Goal: Task Accomplishment & Management: Manage account settings

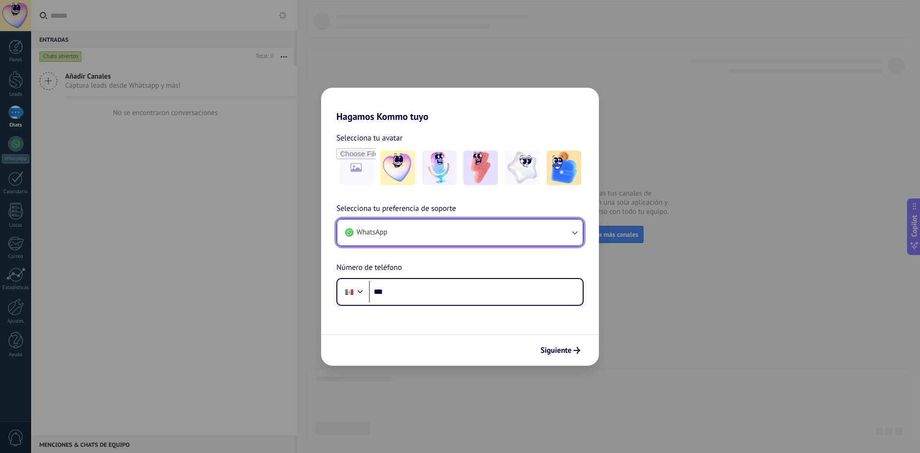
click at [495, 237] on button "WhatsApp" at bounding box center [459, 233] width 245 height 26
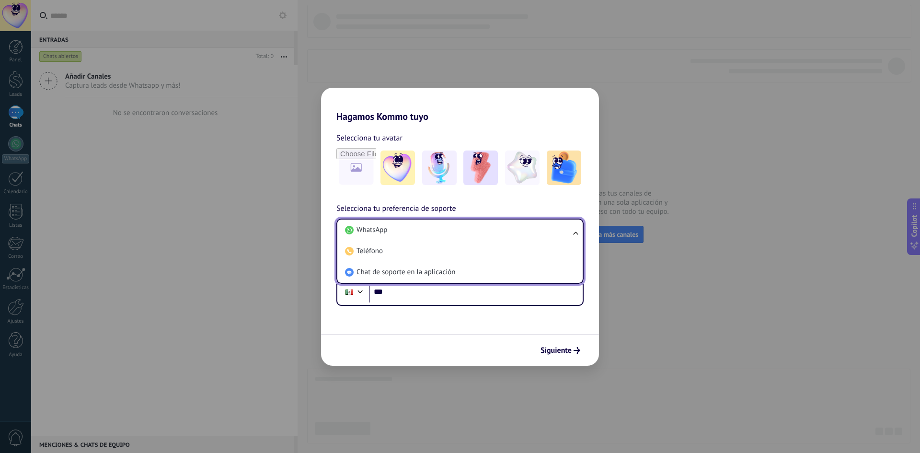
click at [489, 209] on div "Selecciona tu preferencia de soporte WhatsApp WhatsApp Teléfono Chat de soporte…" at bounding box center [460, 254] width 278 height 103
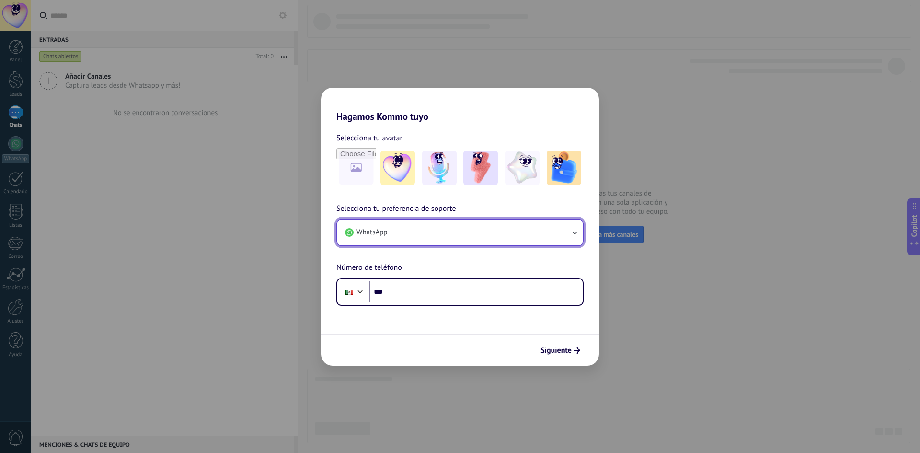
click at [496, 231] on button "WhatsApp" at bounding box center [459, 233] width 245 height 26
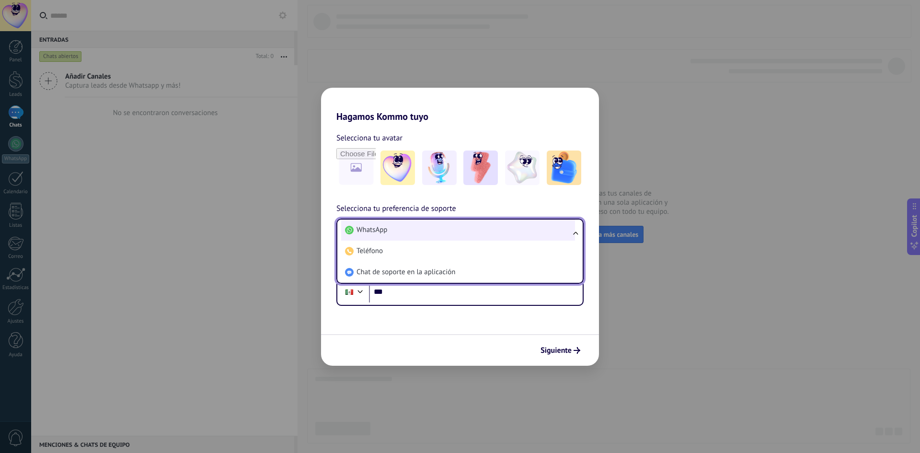
click at [470, 231] on li "WhatsApp" at bounding box center [458, 230] width 234 height 21
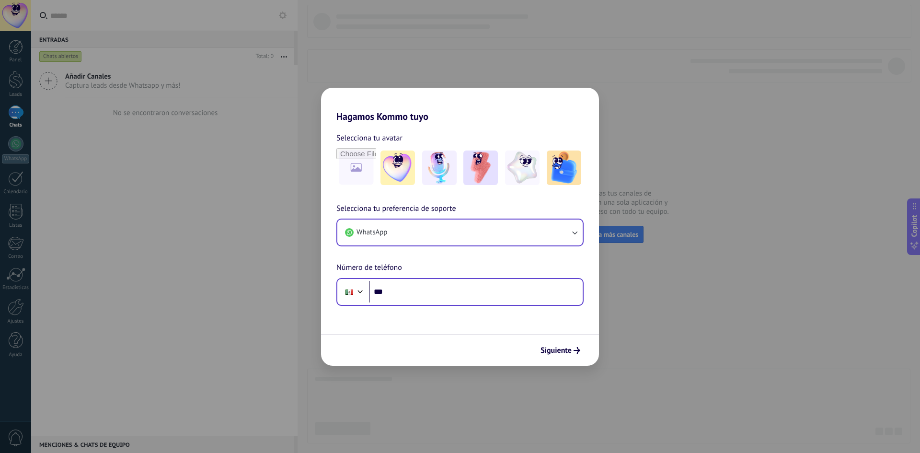
click at [454, 303] on div "Phone ***" at bounding box center [460, 292] width 247 height 28
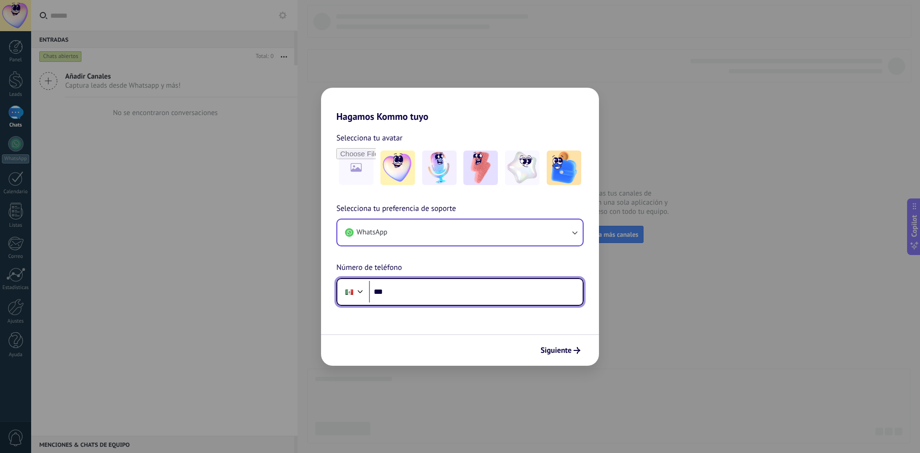
click at [453, 299] on input "***" at bounding box center [476, 292] width 214 height 22
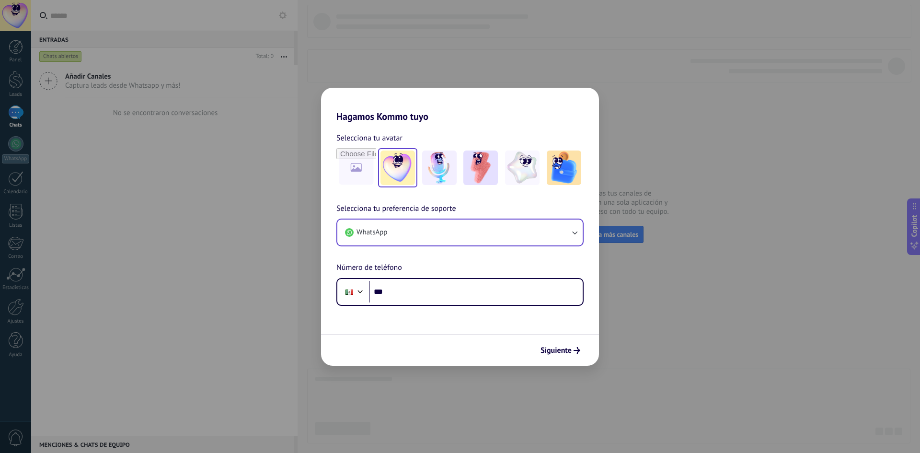
click at [387, 156] on img at bounding box center [398, 168] width 35 height 35
click at [430, 174] on img at bounding box center [439, 168] width 35 height 35
click at [396, 170] on img at bounding box center [398, 168] width 35 height 35
click at [390, 236] on button "WhatsApp" at bounding box center [459, 233] width 245 height 26
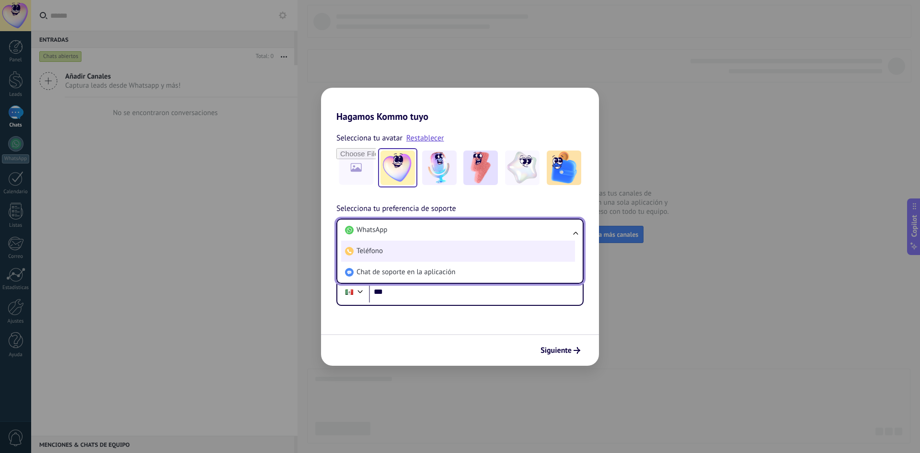
click at [388, 250] on li "Teléfono" at bounding box center [458, 251] width 234 height 21
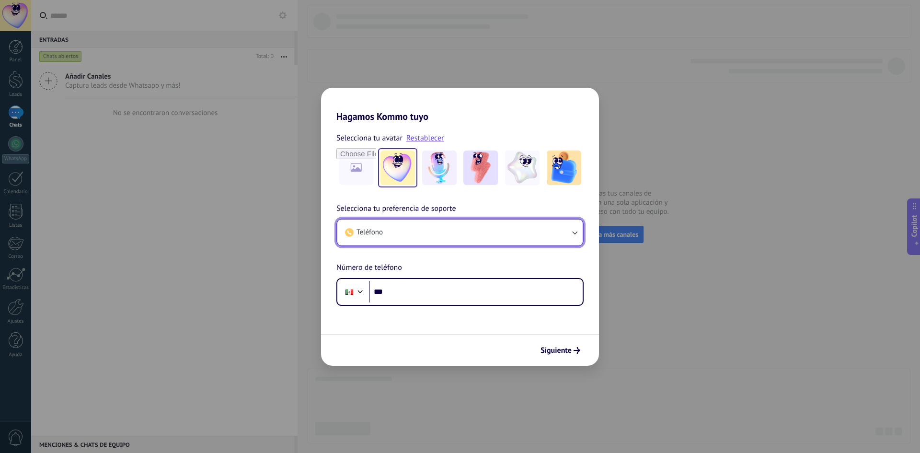
click at [389, 236] on button "Teléfono" at bounding box center [459, 233] width 245 height 26
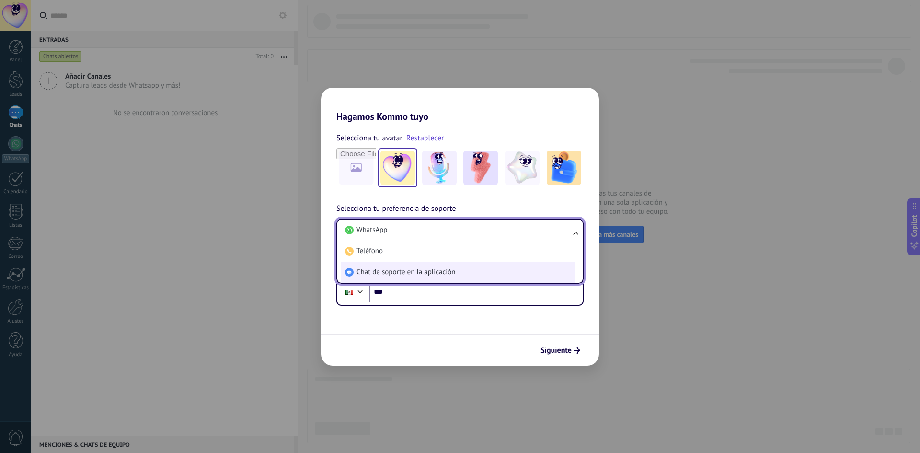
click at [400, 267] on li "Chat de soporte en la aplicación" at bounding box center [458, 272] width 234 height 21
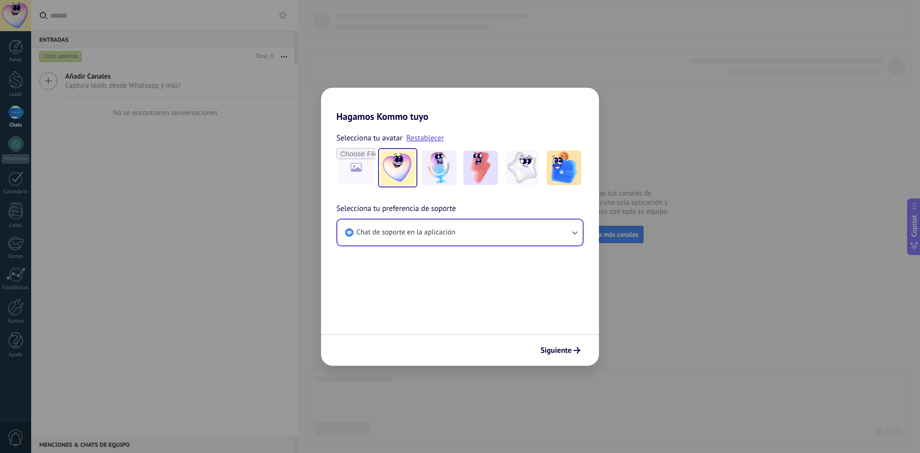
click at [573, 355] on button "Siguiente" at bounding box center [560, 350] width 48 height 16
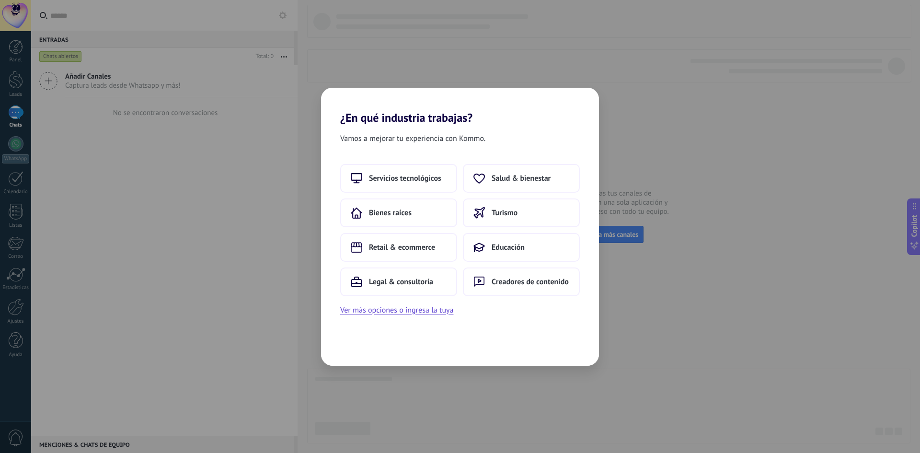
click at [421, 227] on div "Servicios tecnológicos Salud & bienestar Bienes raíces Turismo Retail & ecommer…" at bounding box center [460, 230] width 240 height 132
click at [412, 216] on button "Bienes raíces" at bounding box center [398, 212] width 117 height 29
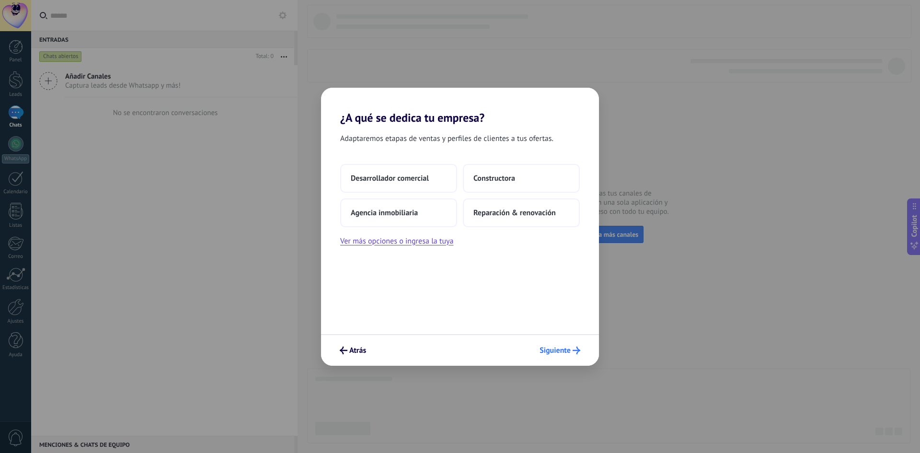
click at [567, 350] on span "Siguiente" at bounding box center [555, 350] width 31 height 7
click at [409, 181] on span "Desarrollador comercial" at bounding box center [390, 179] width 78 height 10
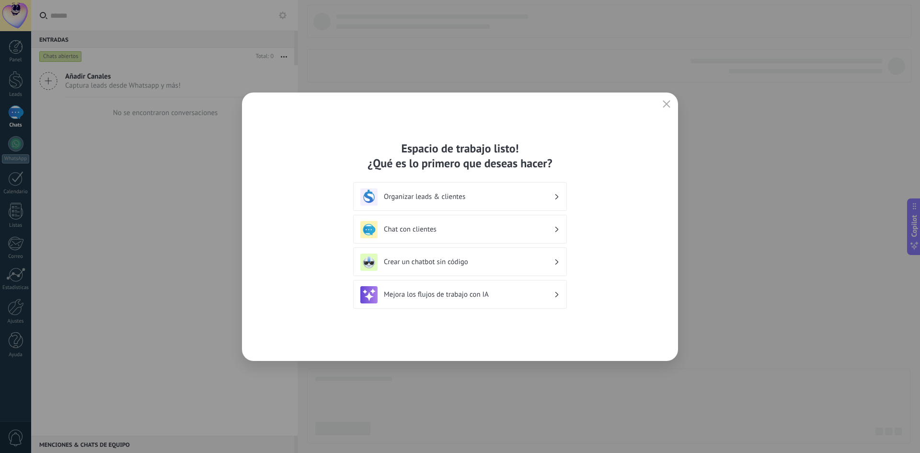
click at [442, 198] on h3 "Organizar leads & clientes" at bounding box center [469, 196] width 170 height 9
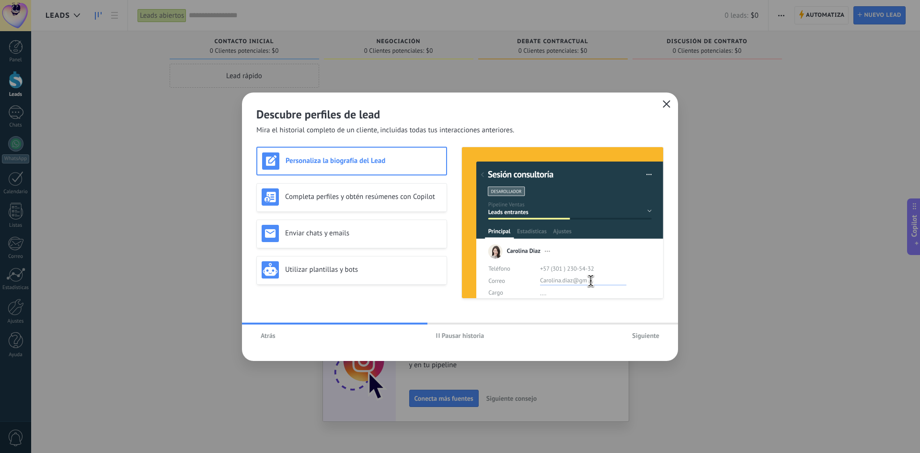
click at [670, 102] on icon "button" at bounding box center [667, 104] width 8 height 8
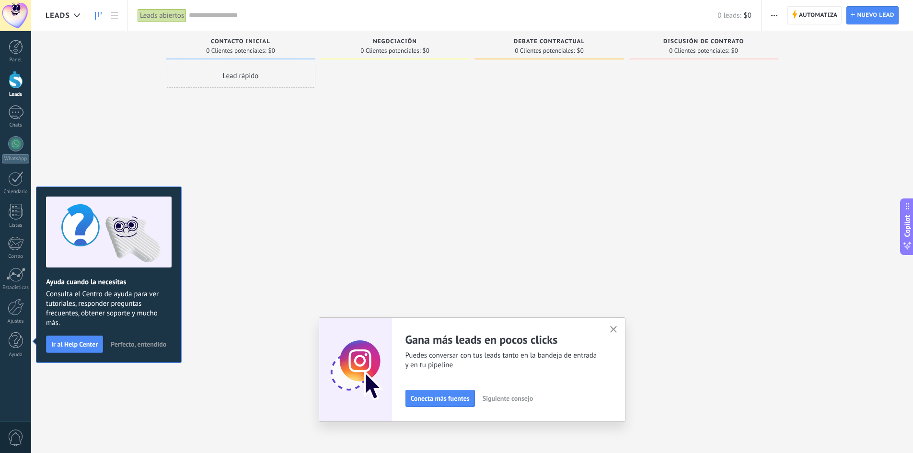
click at [114, 180] on div "Leads Entrantes Solicitudes: 0 0 0 0 0 0 0 0 0 Contacto inicial 0 Clientes pote…" at bounding box center [480, 211] width 868 height 361
click at [20, 151] on link "WhatsApp" at bounding box center [15, 149] width 31 height 27
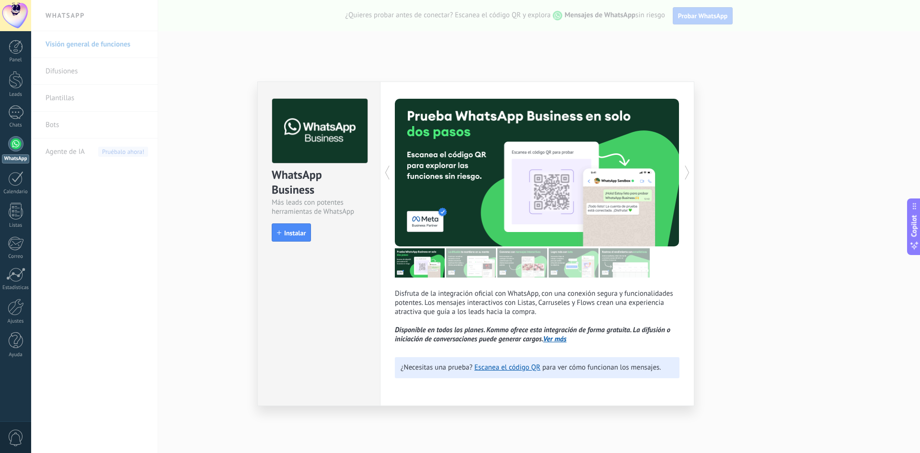
click at [756, 83] on div "WhatsApp Business Más leads con potentes herramientas de WhatsApp install Insta…" at bounding box center [475, 226] width 889 height 453
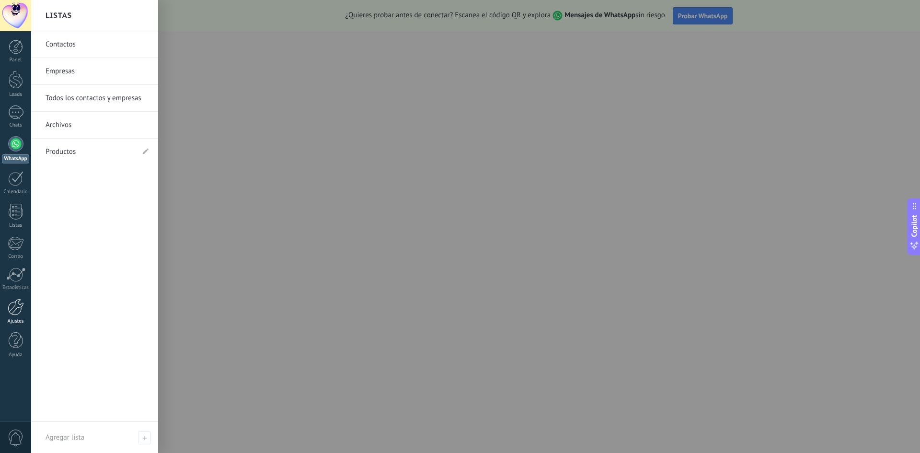
click at [12, 315] on link "Ajustes" at bounding box center [15, 312] width 31 height 26
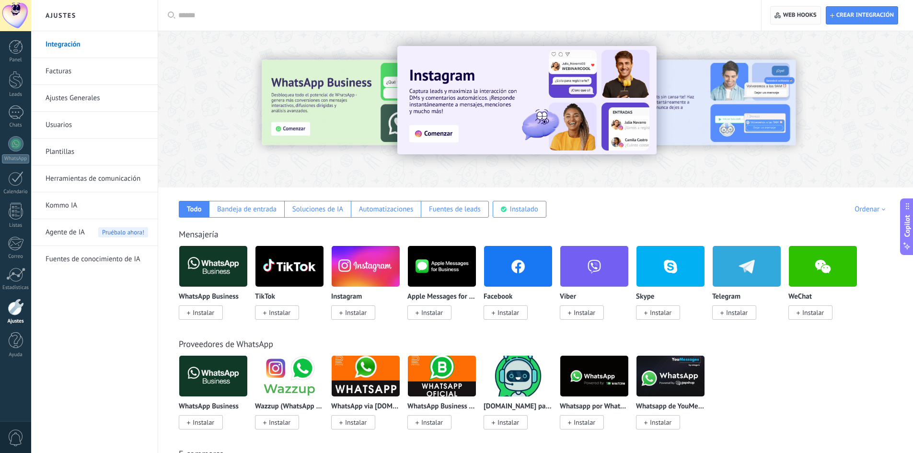
click at [778, 19] on span "Web hooks 0" at bounding box center [796, 15] width 42 height 17
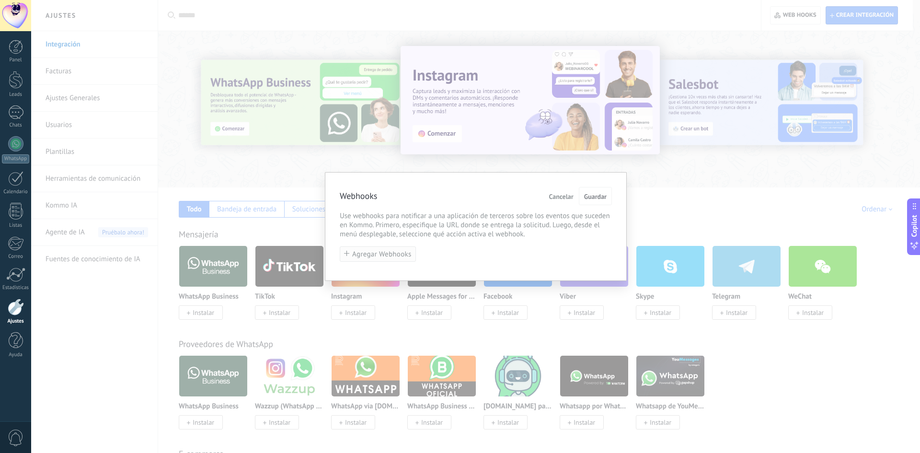
click at [375, 254] on span "Agregar Webhooks" at bounding box center [381, 254] width 59 height 7
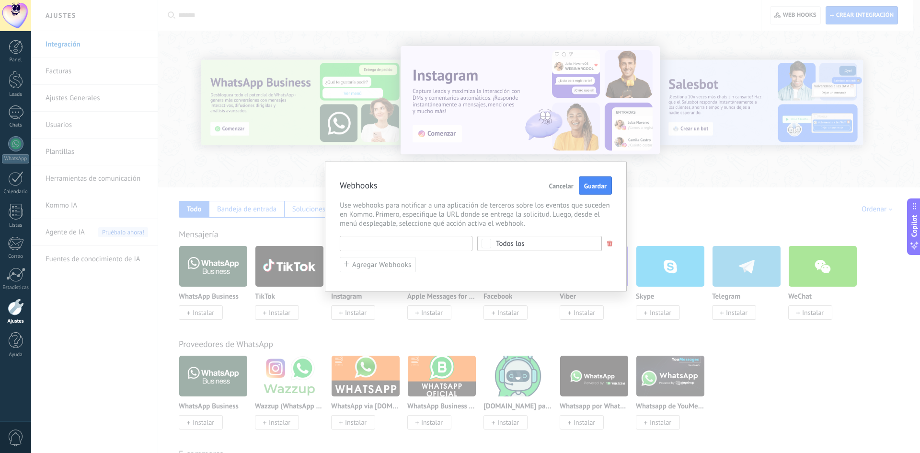
click at [384, 245] on input "text" at bounding box center [406, 243] width 133 height 15
paste input "**********"
type input "**********"
click at [481, 277] on div "**********" at bounding box center [476, 227] width 302 height 130
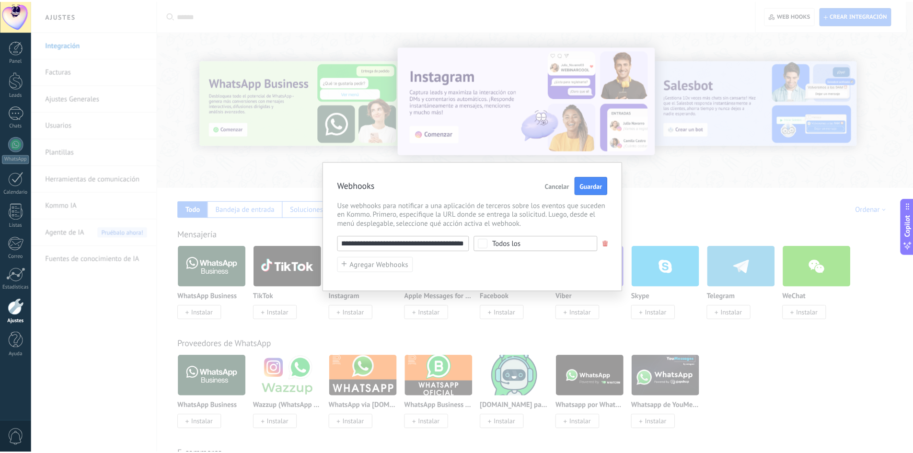
scroll to position [0, 0]
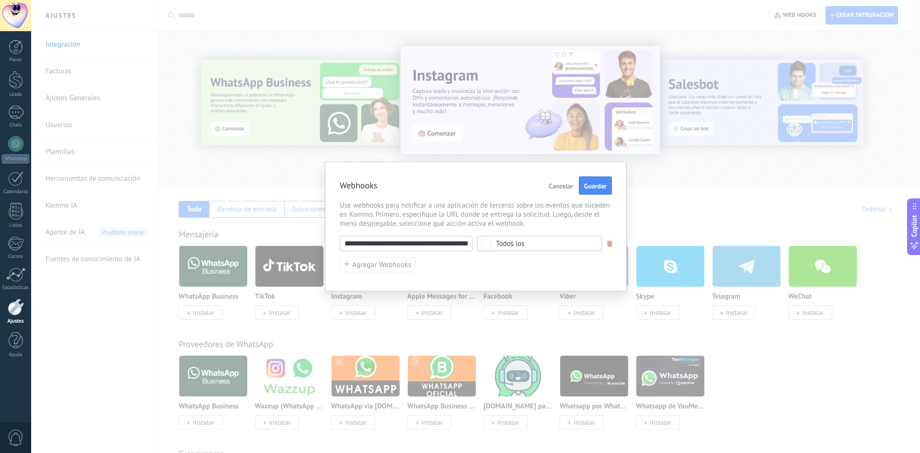
click at [498, 243] on div "Todos los" at bounding box center [510, 243] width 29 height 7
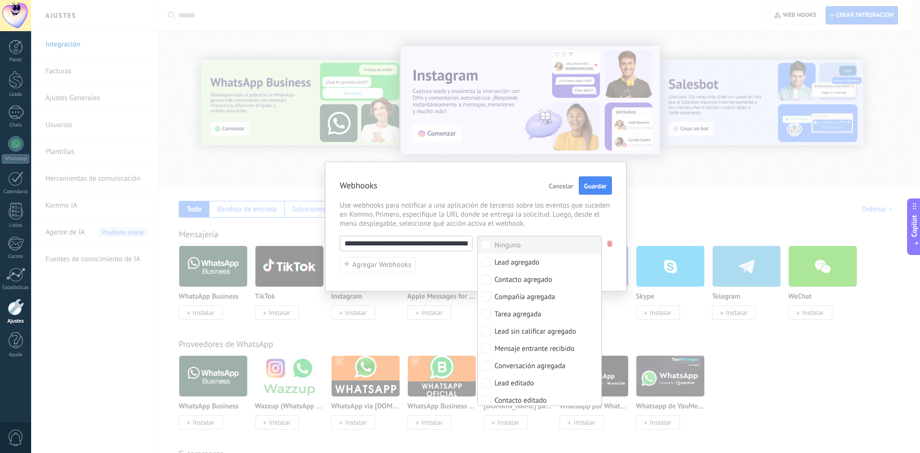
click at [496, 224] on span "Use webhooks para notificar a una aplicación de terceros sobre los eventos que …" at bounding box center [476, 214] width 272 height 27
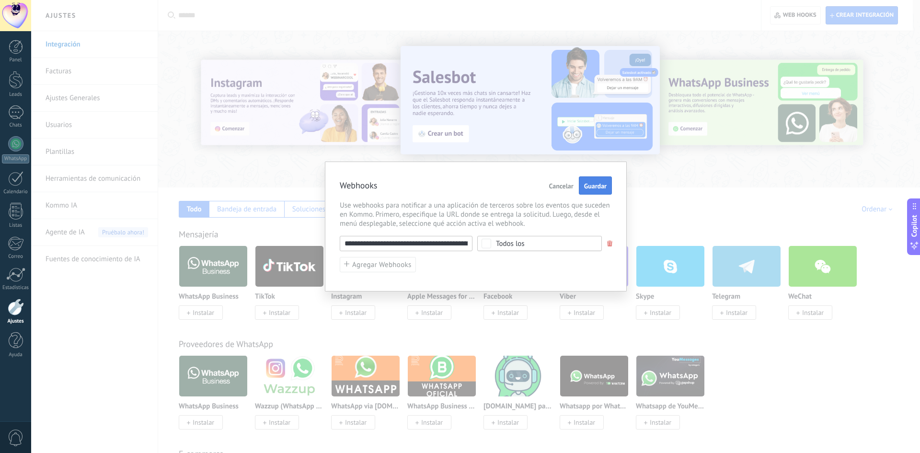
click at [593, 188] on span "Guardar" at bounding box center [595, 186] width 23 height 7
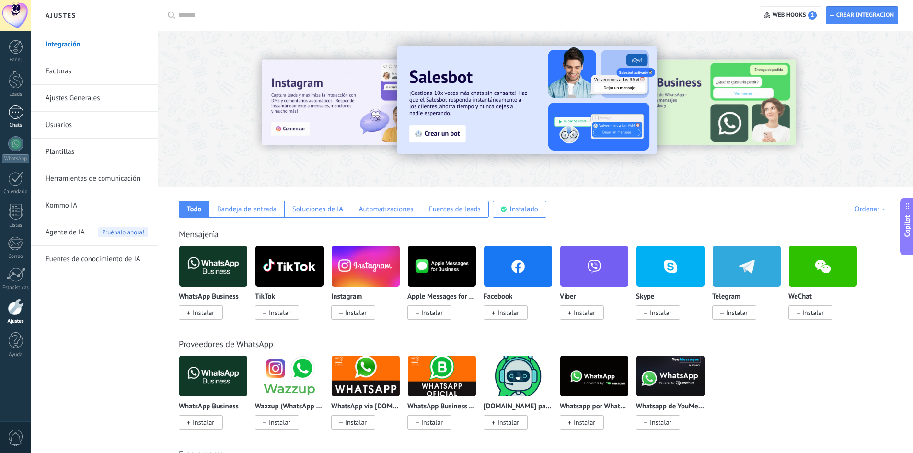
click at [19, 105] on div at bounding box center [15, 112] width 15 height 14
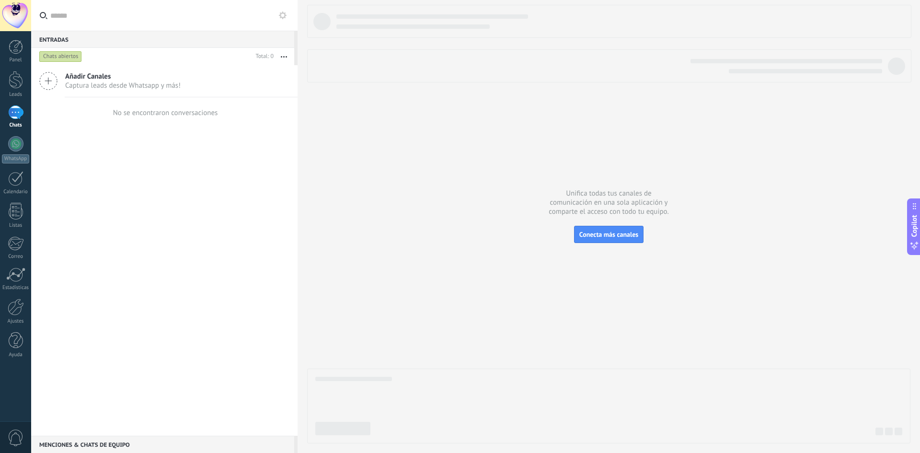
click at [98, 130] on div "Añadir Canales Captura leads desde Whatsapp y más! No se encontraron conversaci…" at bounding box center [164, 250] width 267 height 371
click at [20, 116] on div at bounding box center [15, 112] width 15 height 14
click at [20, 143] on div at bounding box center [15, 143] width 15 height 15
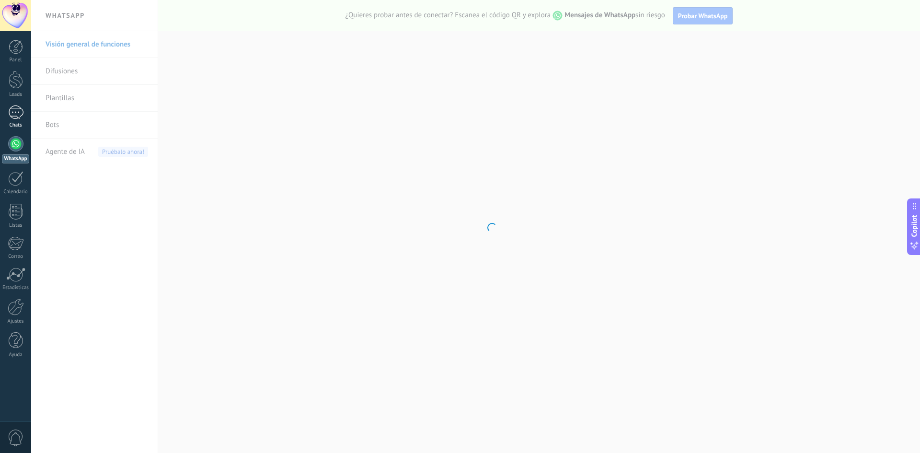
click at [15, 119] on link "Chats" at bounding box center [15, 116] width 31 height 23
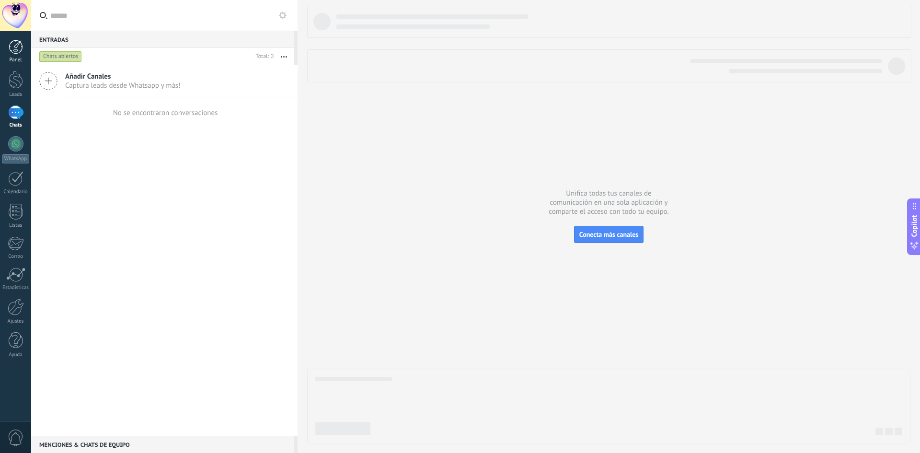
click at [8, 55] on link "Panel" at bounding box center [15, 51] width 31 height 23
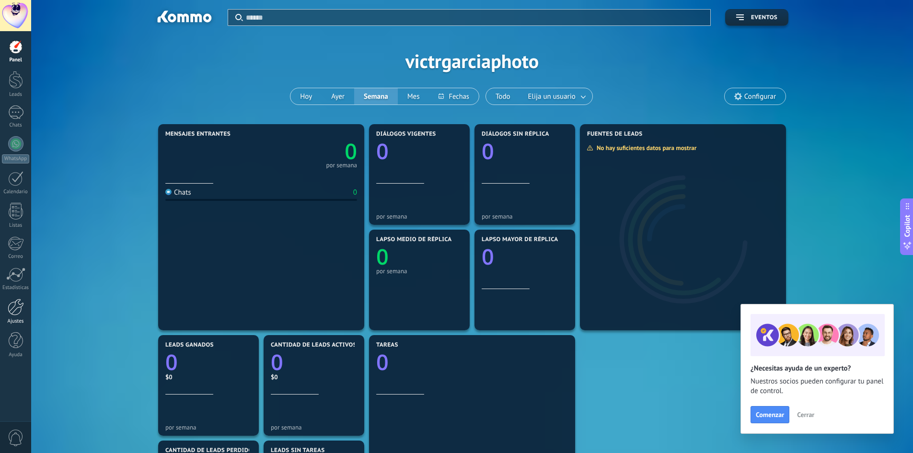
click at [17, 309] on div at bounding box center [16, 307] width 16 height 17
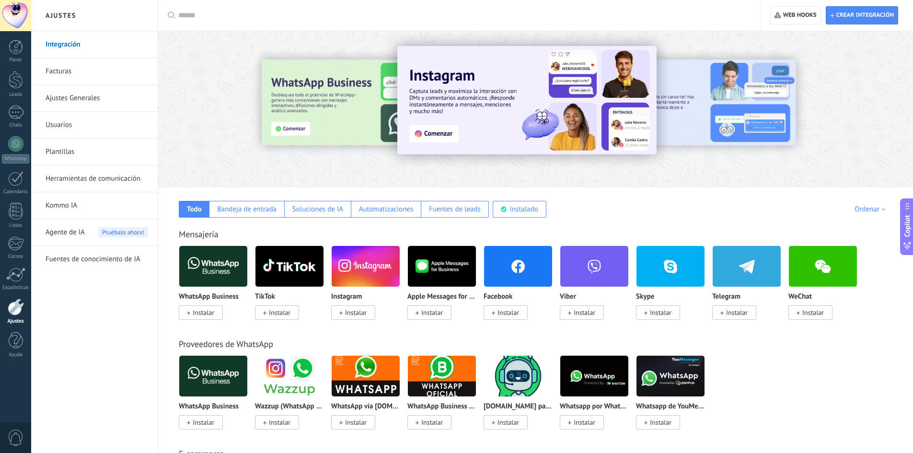
click at [70, 47] on link "Integración" at bounding box center [97, 44] width 103 height 27
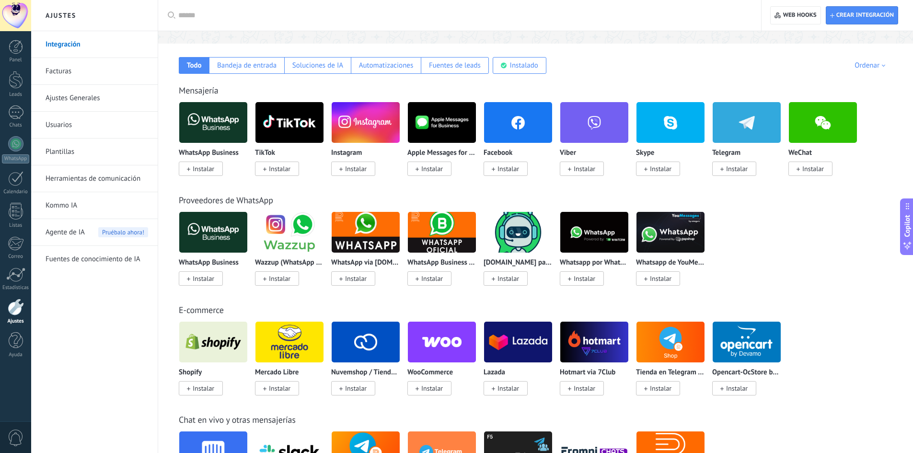
click at [247, 74] on div "Mensajería WhatsApp Business Instalar TikTok Instalar Instagram Instalar Apple …" at bounding box center [536, 121] width 736 height 110
click at [242, 69] on div "Bandeja de entrada" at bounding box center [246, 65] width 59 height 9
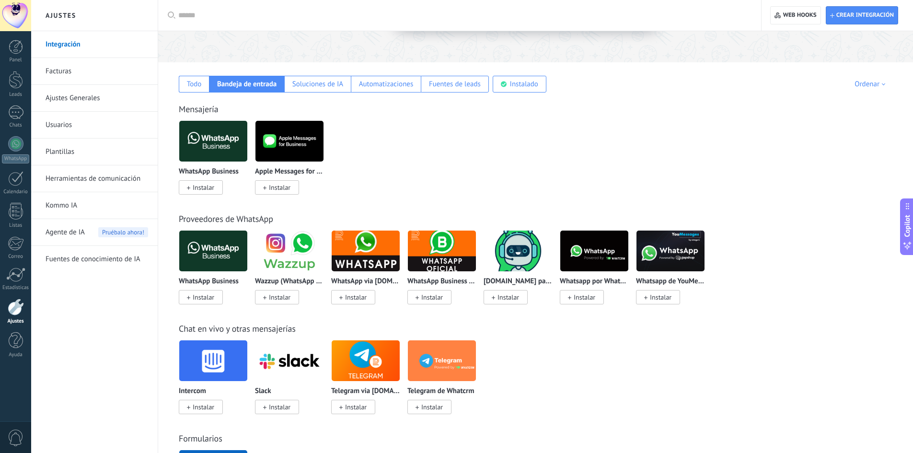
scroll to position [144, 0]
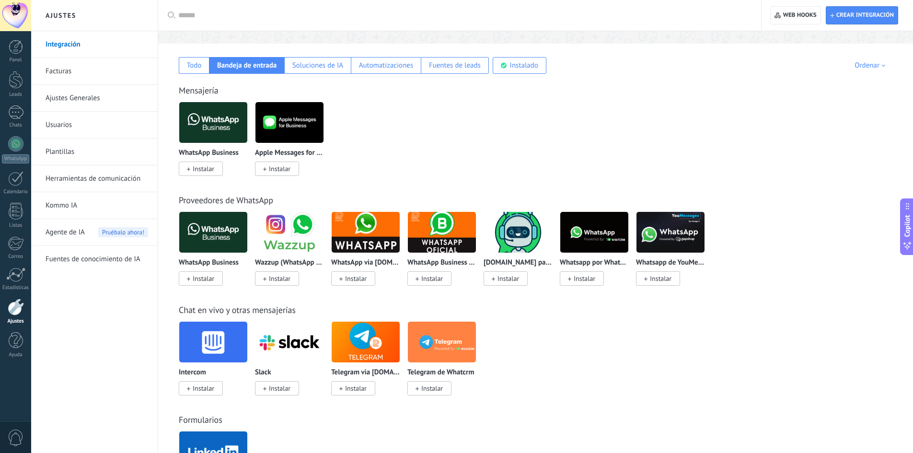
click at [514, 360] on div "Intercom Instalar Slack Instalar Telegram via Radist.Online Instalar Telegram d…" at bounding box center [541, 364] width 724 height 86
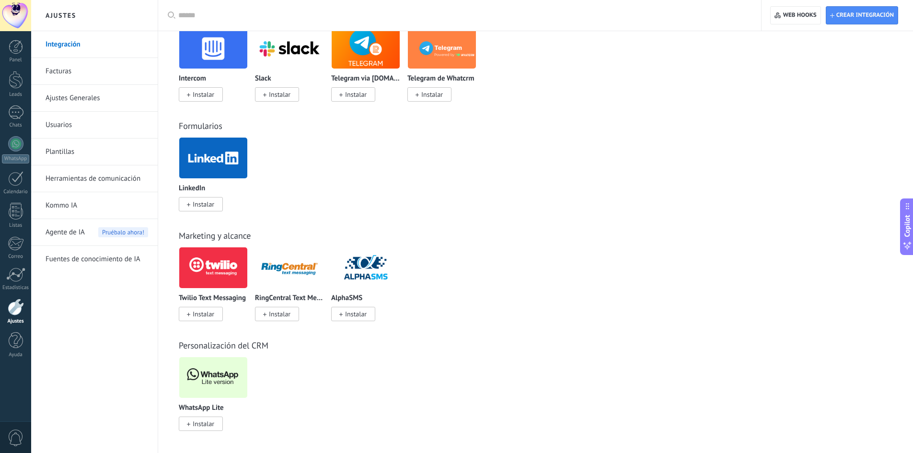
scroll to position [439, 0]
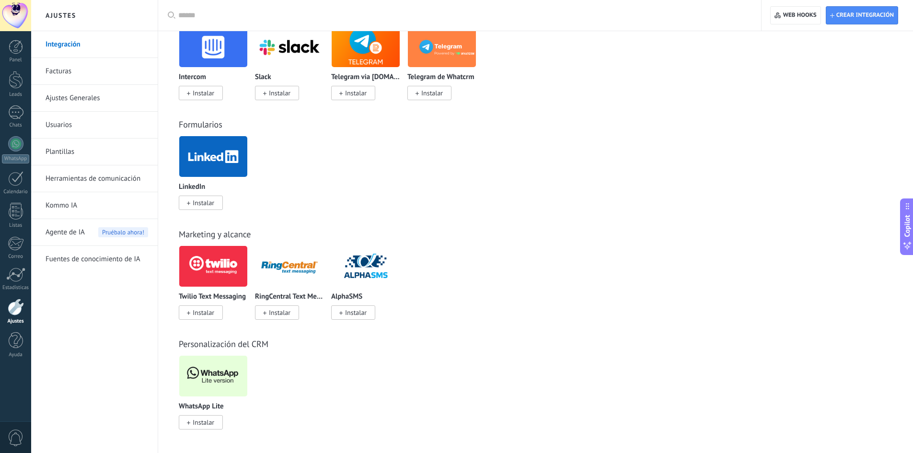
click at [287, 399] on div "WhatsApp Lite Instalar" at bounding box center [541, 398] width 724 height 86
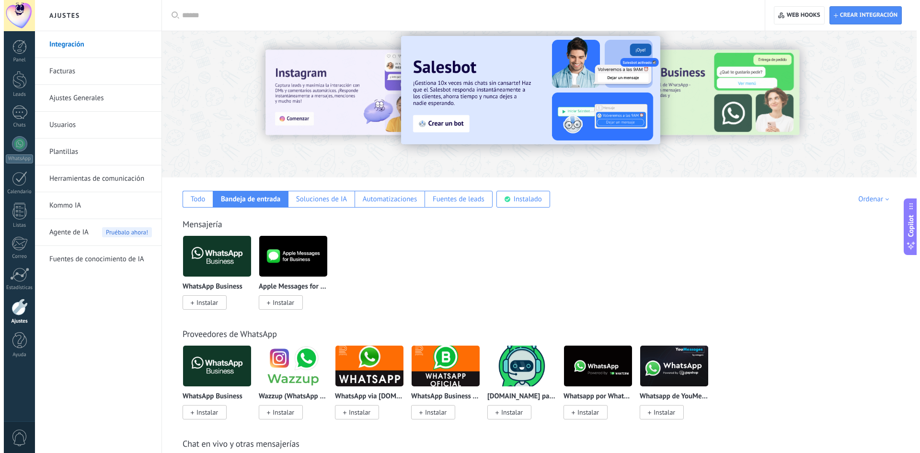
scroll to position [8, 0]
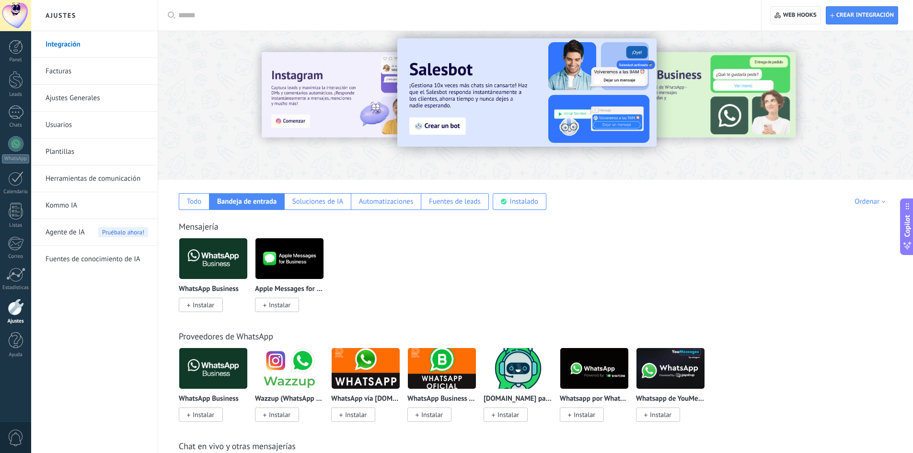
click at [787, 18] on span "Web hooks 0" at bounding box center [800, 16] width 34 height 8
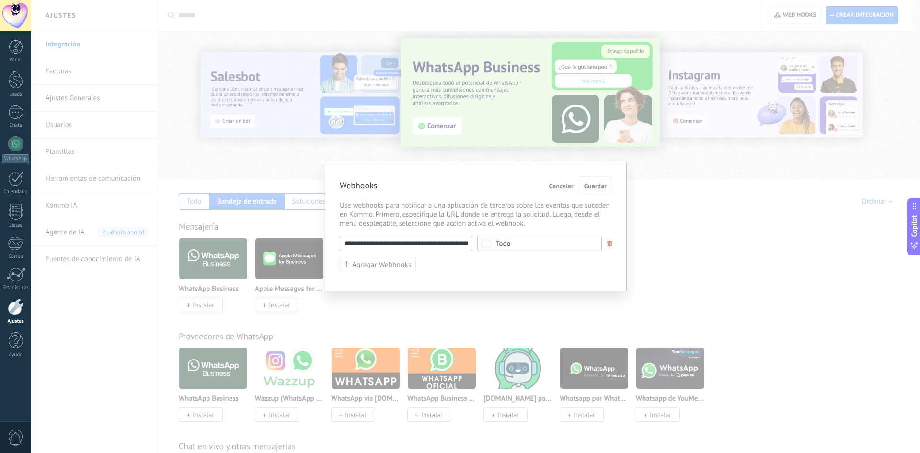
click at [608, 243] on span at bounding box center [610, 244] width 6 height 6
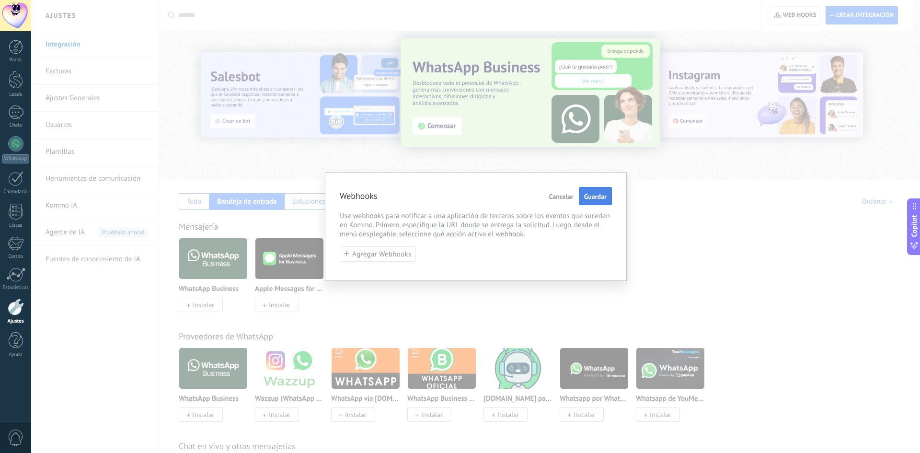
click at [594, 192] on button "Guardar" at bounding box center [595, 196] width 33 height 18
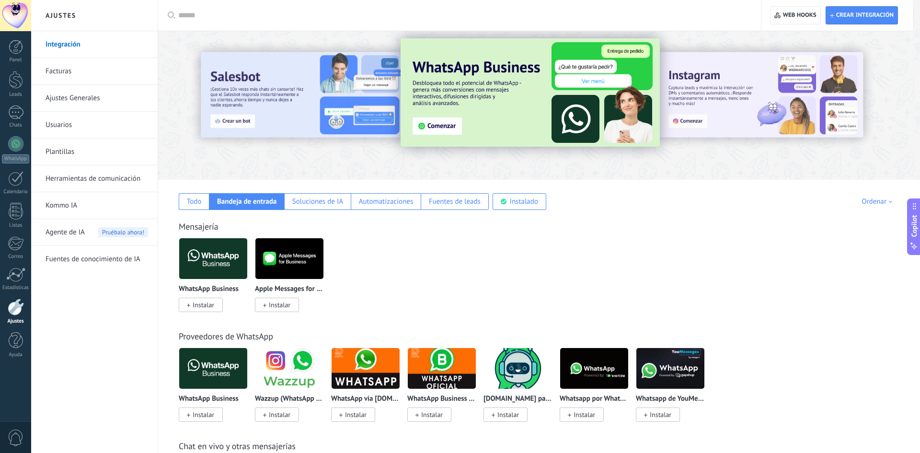
click at [700, 181] on div at bounding box center [475, 226] width 889 height 453
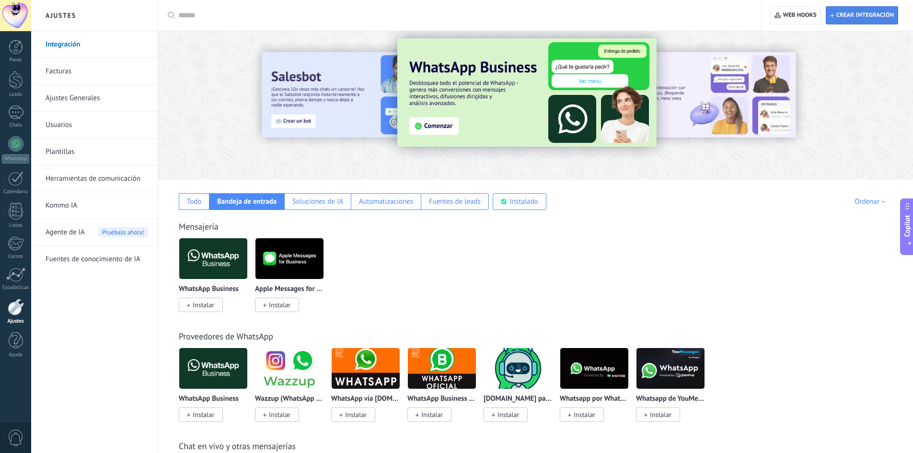
click at [837, 21] on span "Crear integración" at bounding box center [862, 15] width 64 height 17
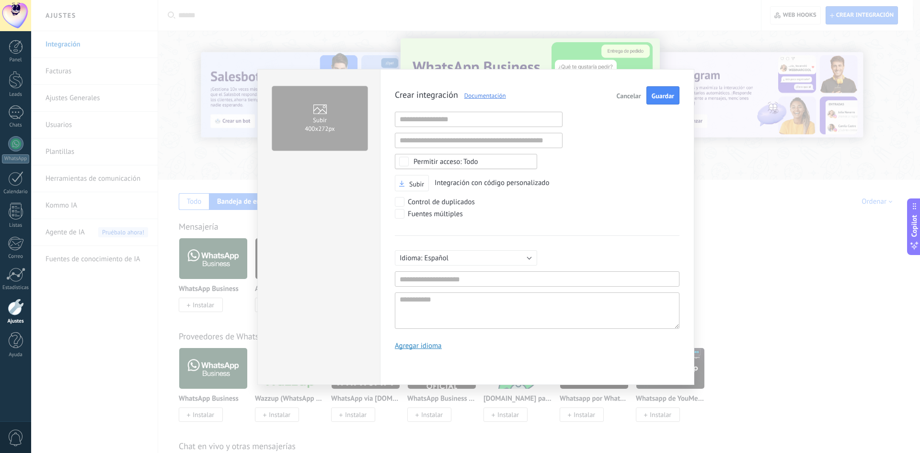
scroll to position [9, 0]
click at [468, 124] on input "text" at bounding box center [479, 119] width 168 height 15
paste input "**********"
type input "**********"
click at [571, 173] on div "**********" at bounding box center [537, 221] width 285 height 271
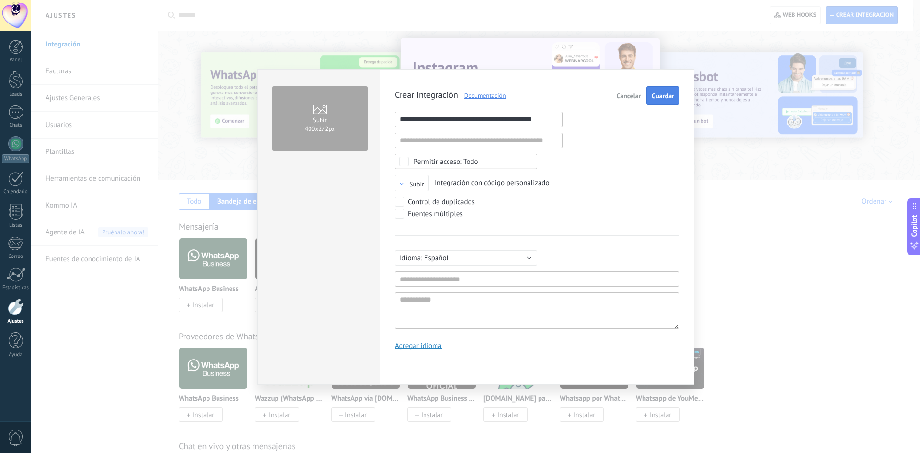
click at [662, 92] on button "Guardar" at bounding box center [663, 95] width 33 height 18
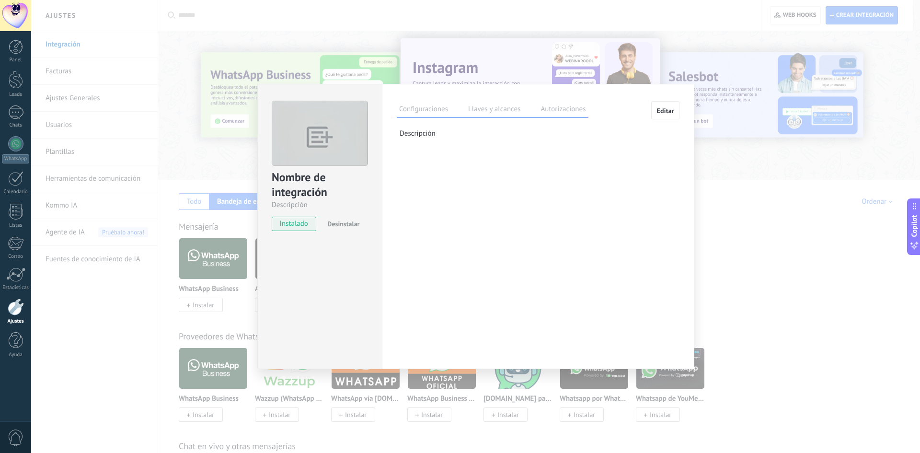
click at [671, 114] on span "Editar" at bounding box center [666, 110] width 18 height 7
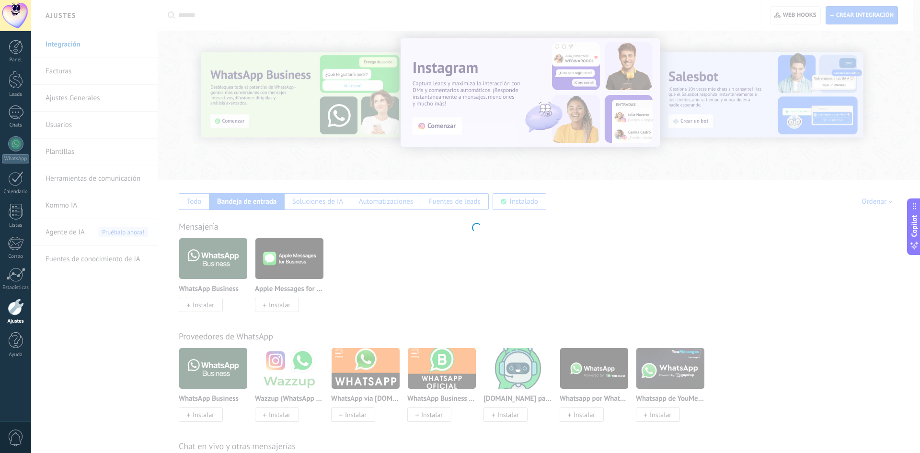
type textarea "**********"
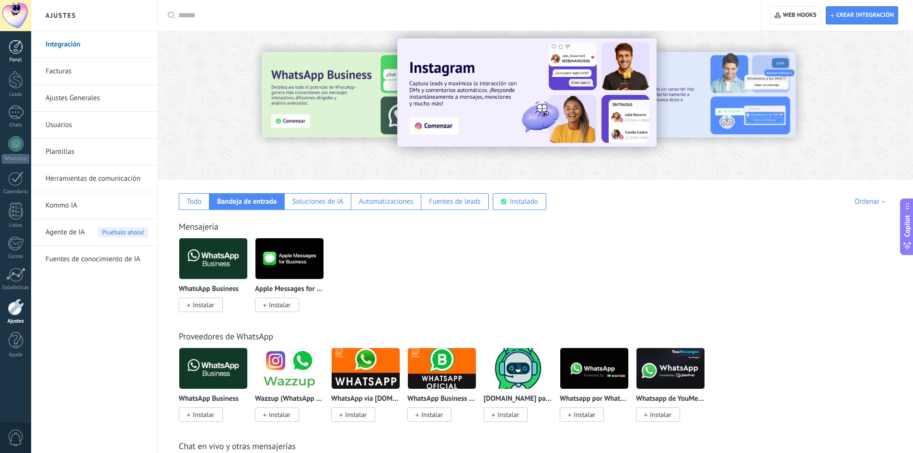
click at [8, 55] on link "Panel" at bounding box center [15, 51] width 31 height 23
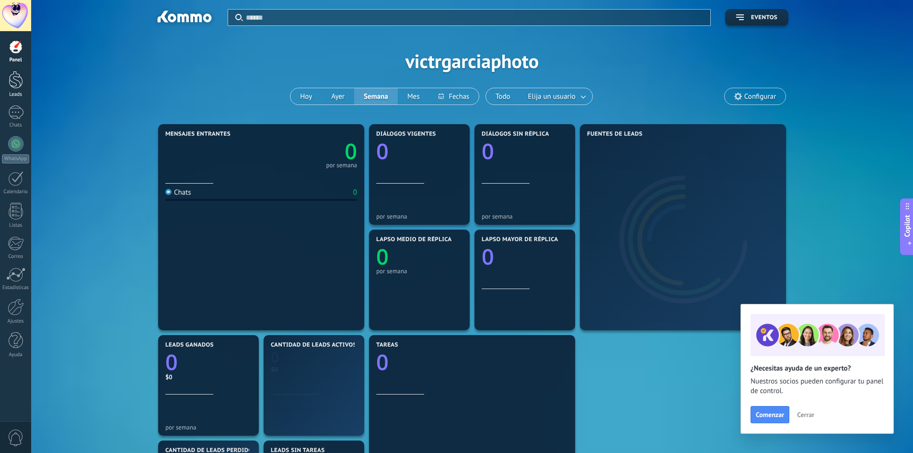
click at [10, 84] on div at bounding box center [16, 80] width 14 height 18
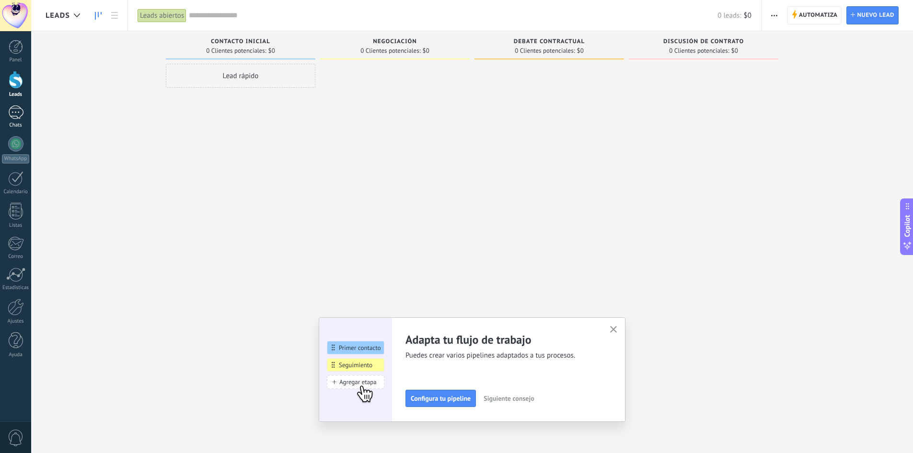
click at [12, 114] on div at bounding box center [15, 112] width 15 height 14
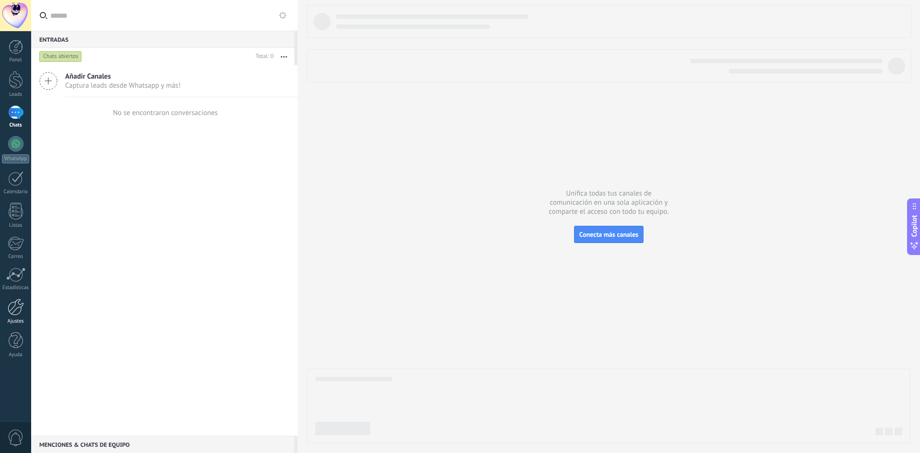
click at [8, 311] on div at bounding box center [16, 307] width 16 height 17
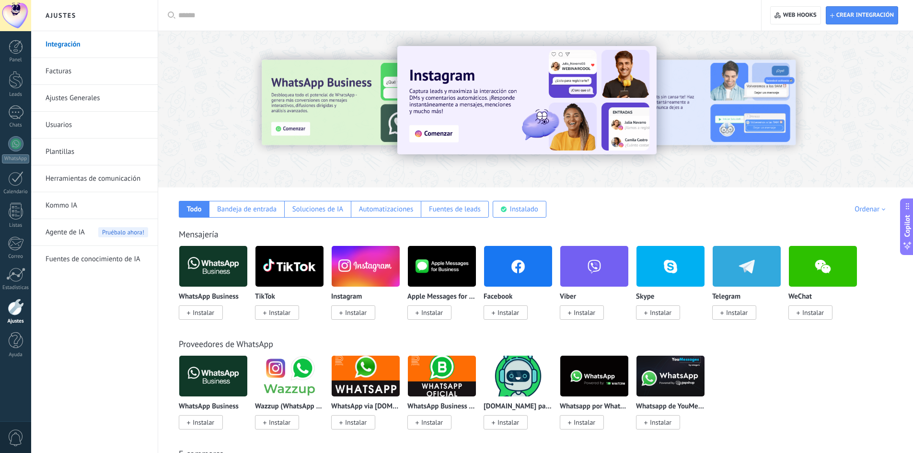
click at [311, 327] on div "Proveedores de WhatsApp WhatsApp Business Instalar Wazzup (WhatsApp & Instagram…" at bounding box center [536, 374] width 736 height 110
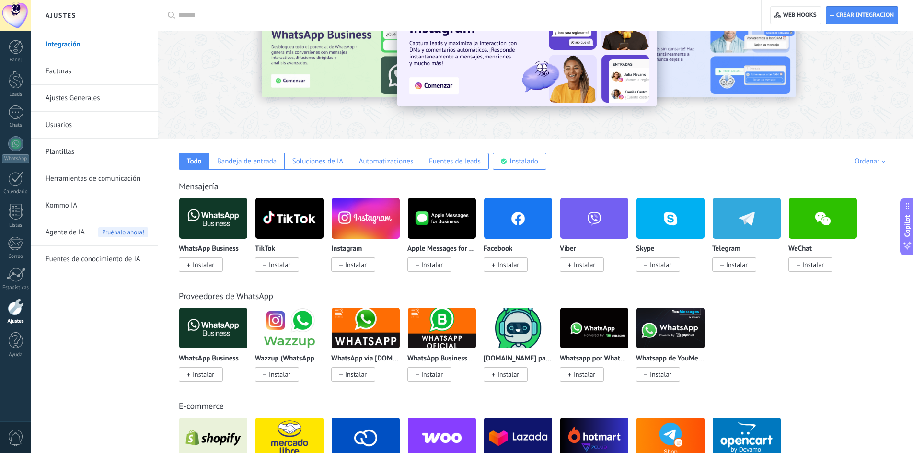
click at [313, 386] on div "E-commerce Shopify Instalar Mercado Libre Instalar Nuvemshop / Tiendanube Insta…" at bounding box center [536, 436] width 736 height 110
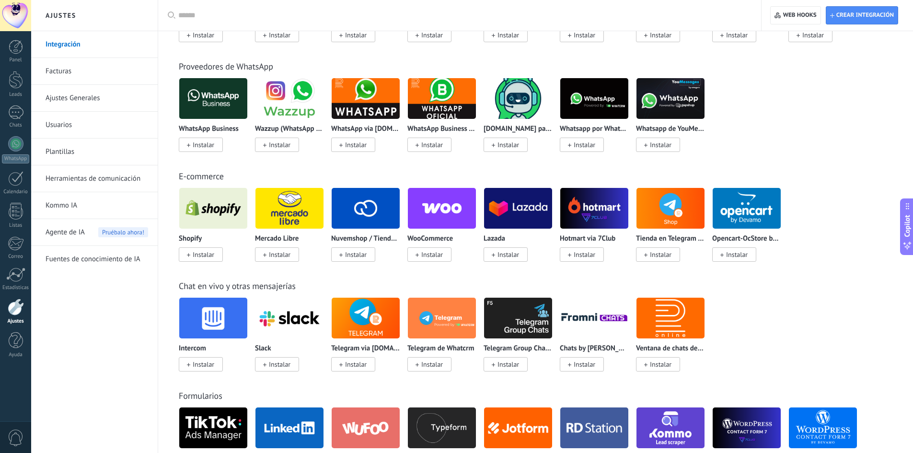
scroll to position [336, 0]
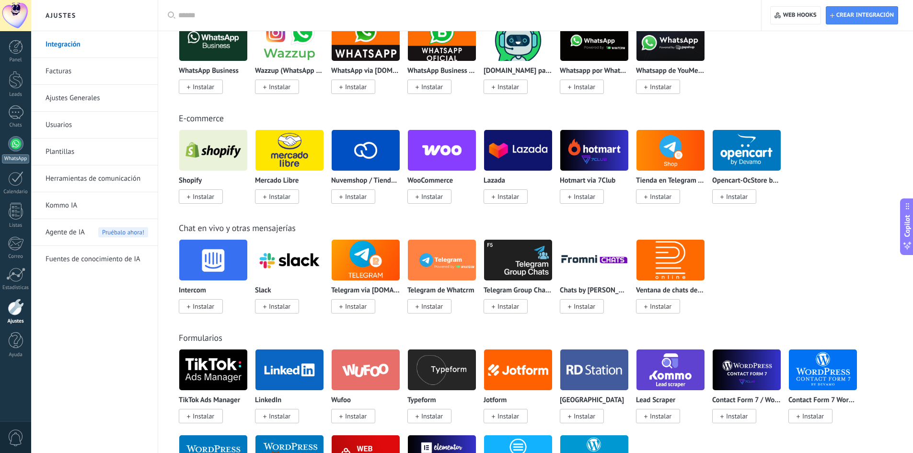
click at [19, 141] on div at bounding box center [15, 143] width 15 height 15
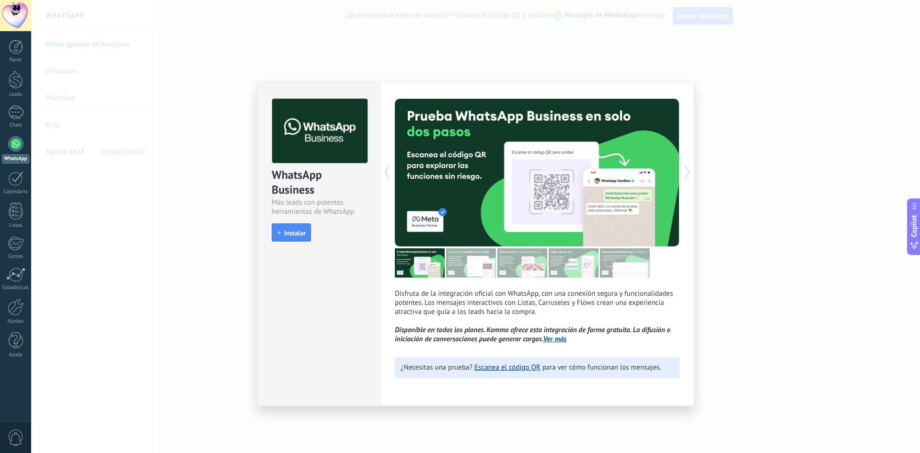
click at [482, 370] on link "Escanea el código QR" at bounding box center [508, 367] width 66 height 9
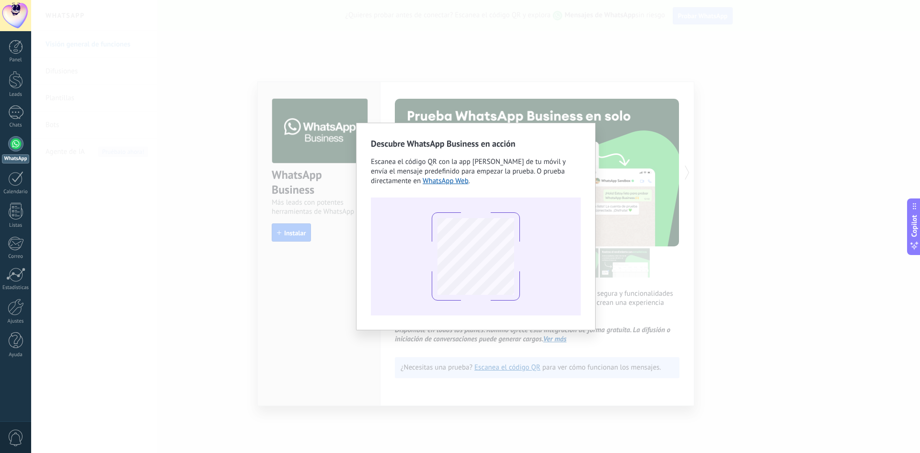
click at [325, 226] on div "Descubre WhatsApp Business en acción Escanea el código QR con la app [PERSON_NA…" at bounding box center [475, 226] width 889 height 453
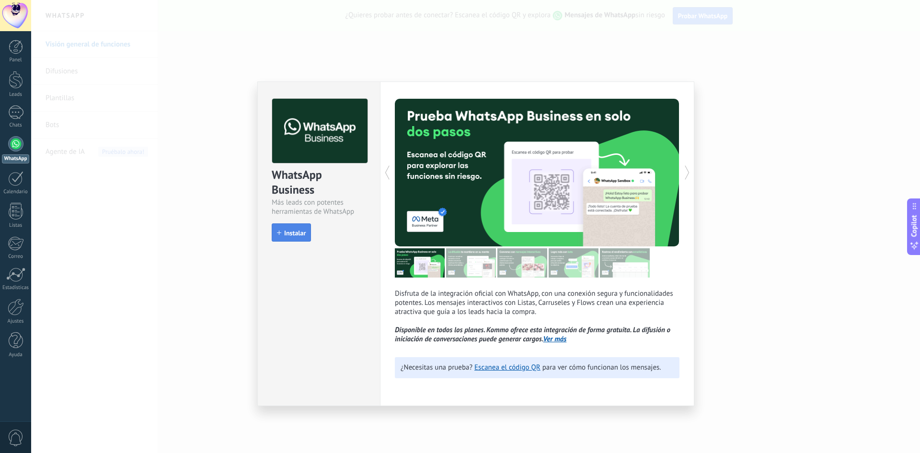
click at [306, 230] on span "Instalar" at bounding box center [295, 233] width 22 height 7
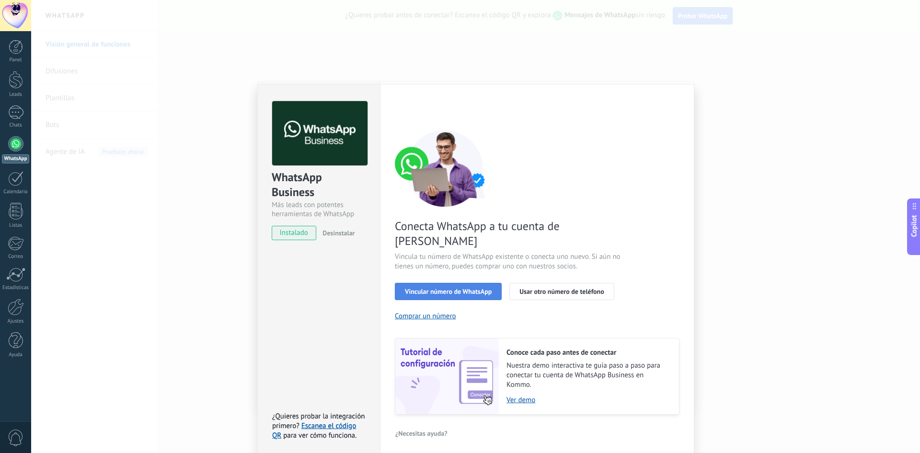
click at [423, 283] on button "Vincular número de WhatsApp" at bounding box center [448, 291] width 107 height 17
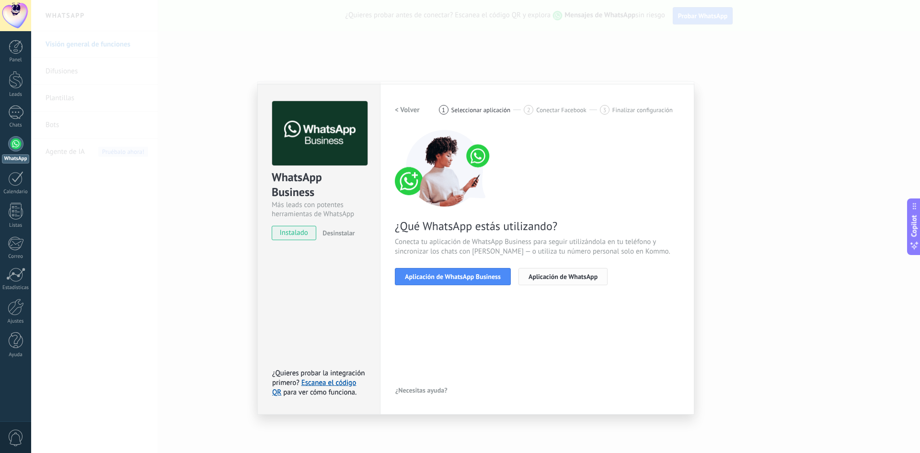
click at [550, 279] on span "Aplicación de WhatsApp" at bounding box center [563, 276] width 69 height 7
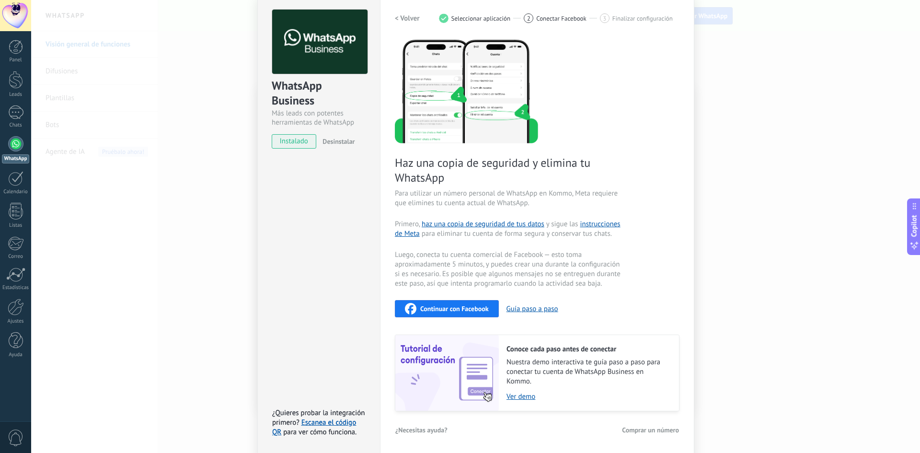
scroll to position [93, 0]
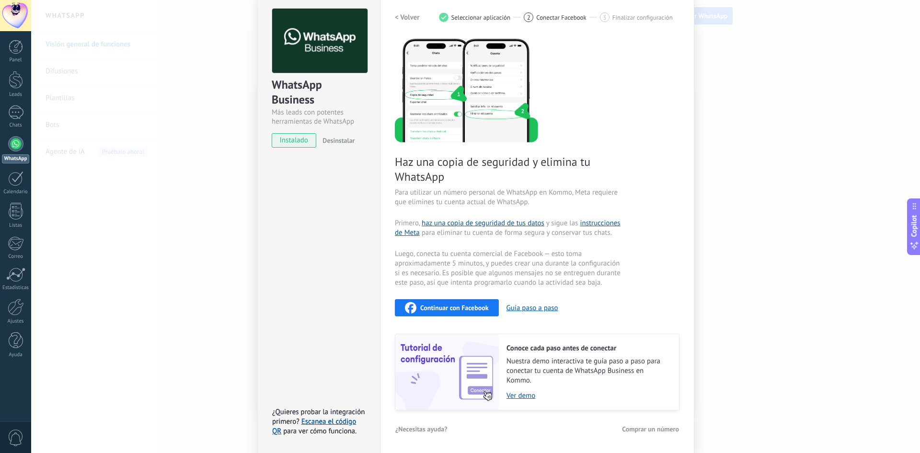
click at [581, 276] on span "Luego, conecta tu cuenta comercial de Facebook — esto toma aproximadamente 5 mi…" at bounding box center [509, 268] width 228 height 38
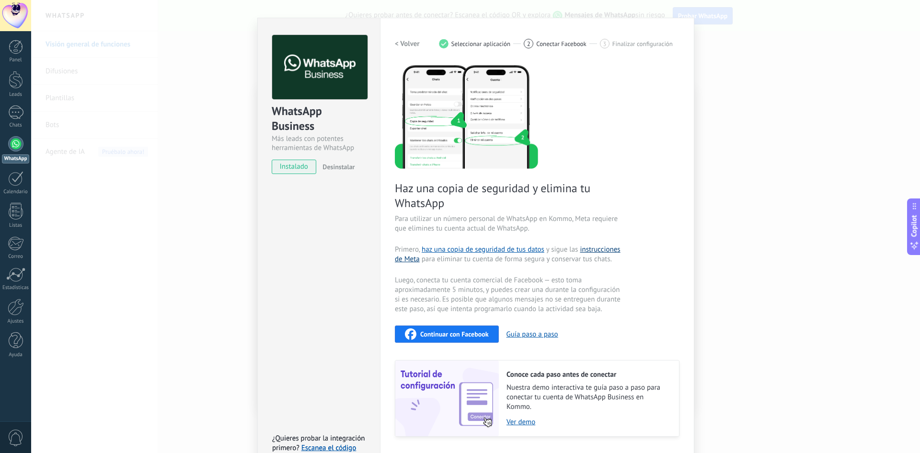
scroll to position [0, 0]
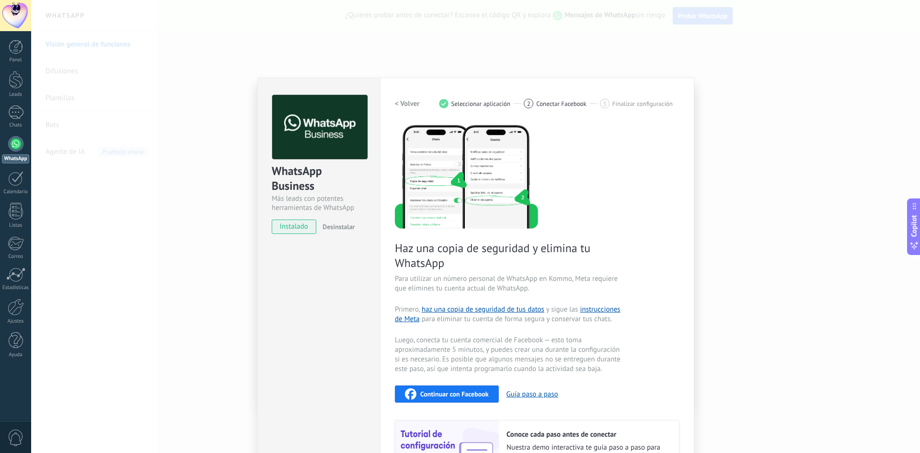
click at [586, 272] on div "Haz una copia de seguridad y elimina tu WhatsApp Para utilizar un número person…" at bounding box center [537, 310] width 285 height 373
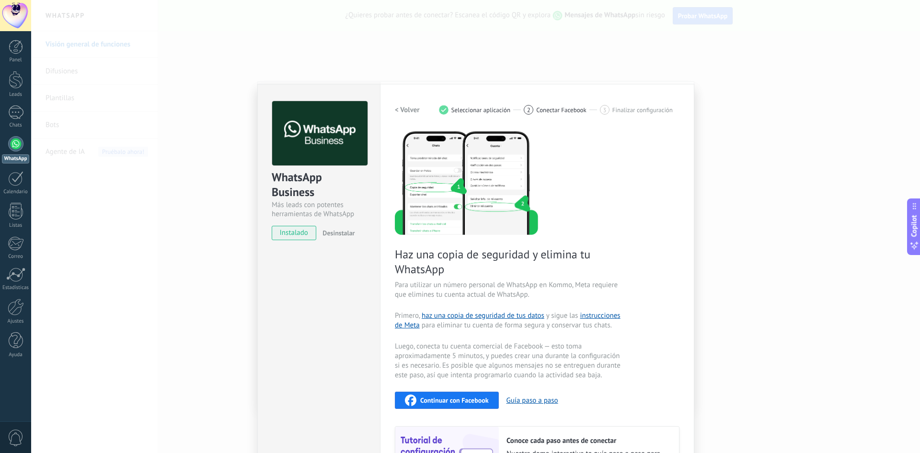
click at [531, 110] on div "2" at bounding box center [529, 110] width 10 height 10
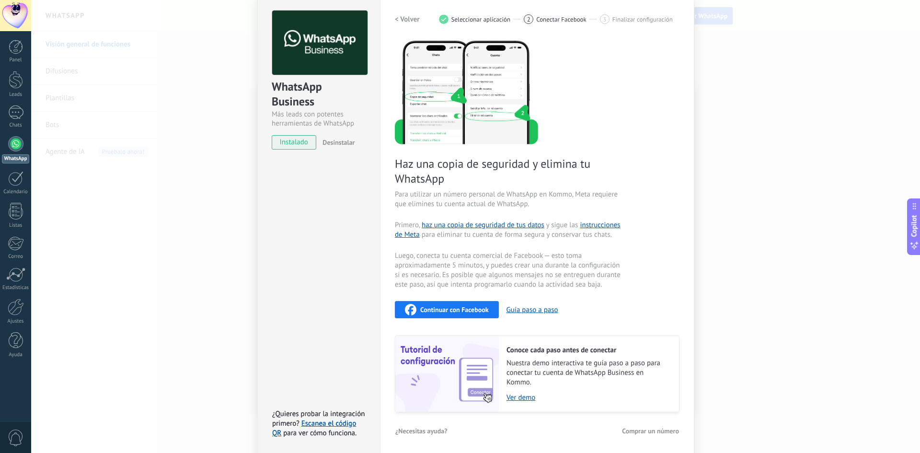
scroll to position [93, 0]
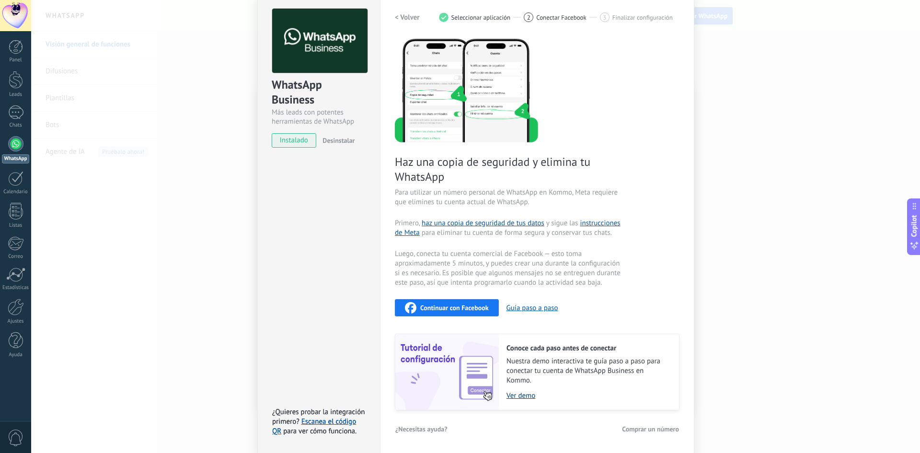
click at [523, 396] on link "Ver demo" at bounding box center [588, 395] width 163 height 9
click at [186, 37] on div "WhatsApp Business Más leads con potentes herramientas de WhatsApp instalado Des…" at bounding box center [475, 226] width 889 height 453
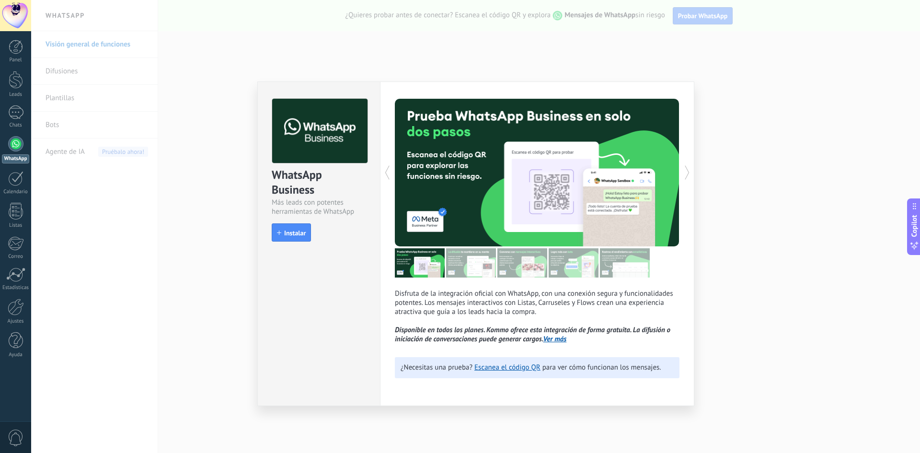
scroll to position [0, 0]
click at [230, 133] on div "WhatsApp Business Más leads con potentes herramientas de WhatsApp install Insta…" at bounding box center [475, 226] width 889 height 453
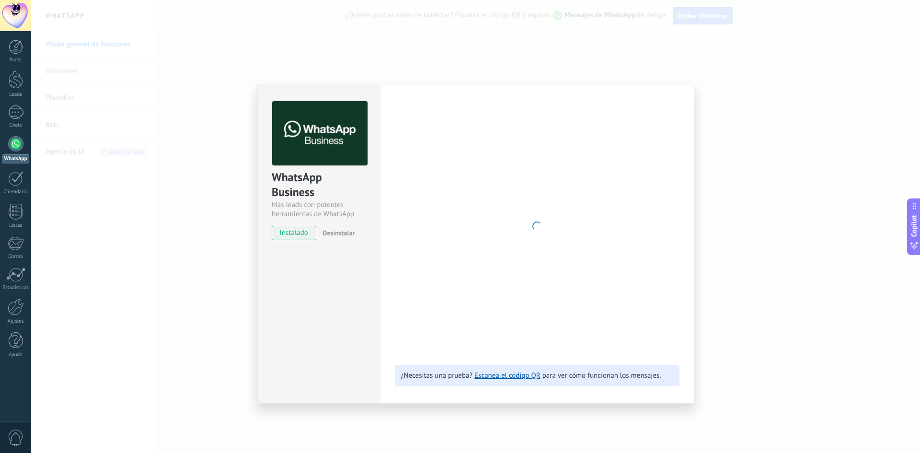
click at [248, 200] on div "WhatsApp Business Más leads con potentes herramientas de WhatsApp instalado Des…" at bounding box center [475, 226] width 889 height 453
click at [182, 91] on div "WhatsApp Business Más leads con potentes herramientas de WhatsApp instalado Des…" at bounding box center [475, 226] width 889 height 453
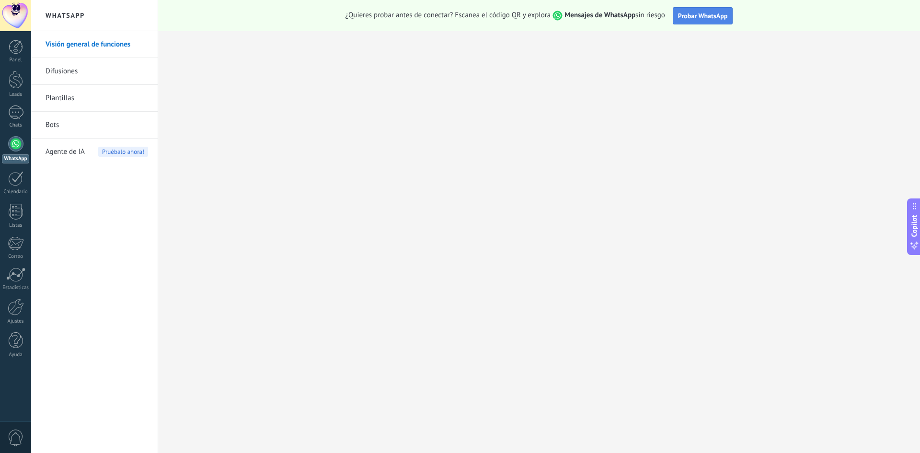
click at [708, 16] on span "Probar WhatsApp" at bounding box center [703, 16] width 50 height 9
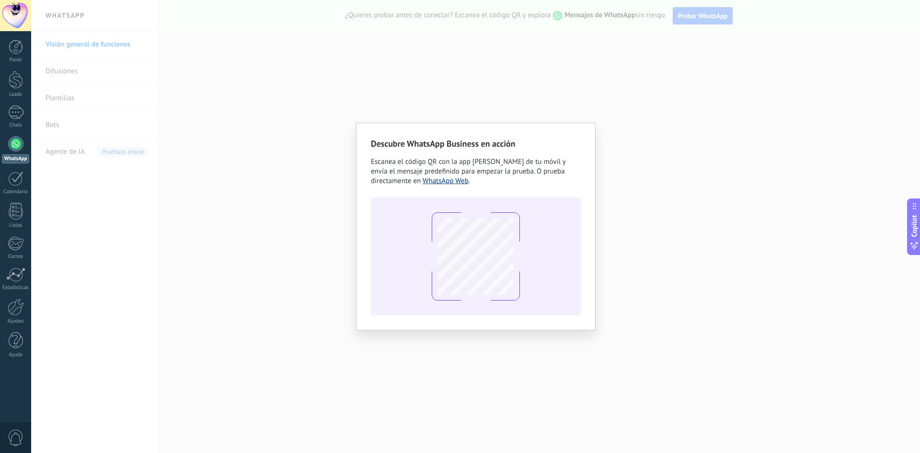
click at [431, 180] on link "WhatsApp Web" at bounding box center [446, 180] width 46 height 9
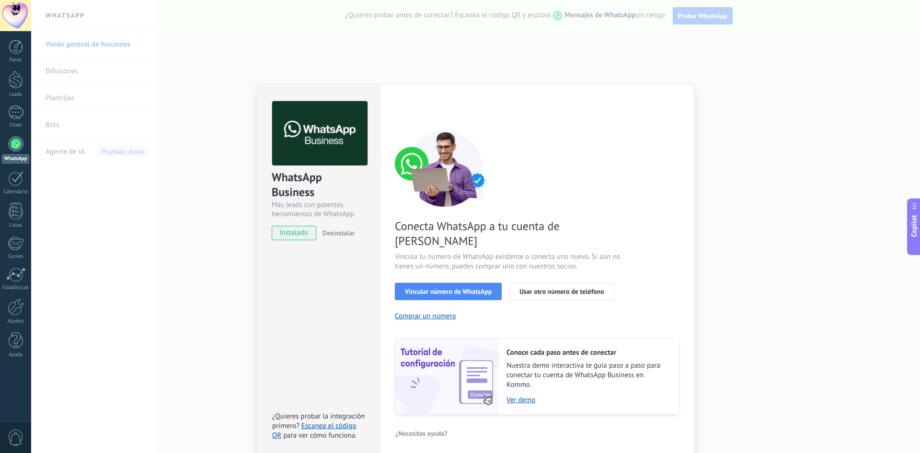
click at [466, 426] on div "¿Necesitas ayuda?" at bounding box center [537, 433] width 285 height 14
click at [323, 421] on link "Escanea el código QR" at bounding box center [314, 430] width 84 height 19
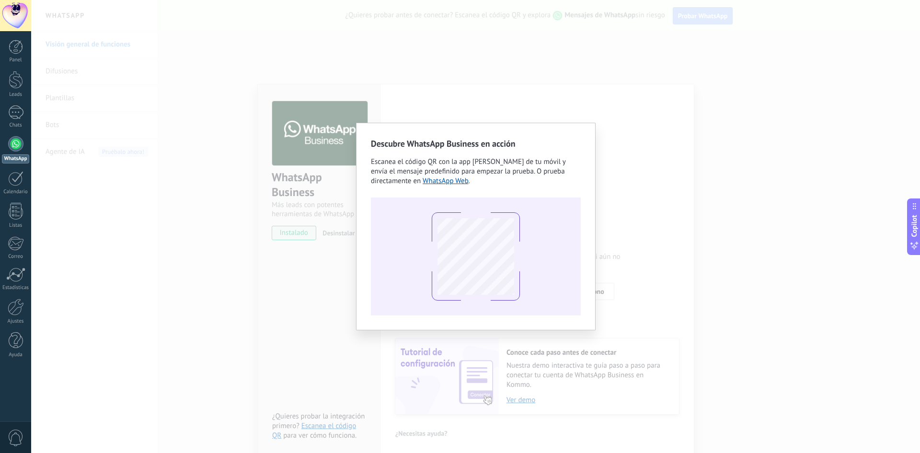
click at [673, 156] on div "Descubre WhatsApp Business en acción Escanea el código QR con la app [PERSON_NA…" at bounding box center [475, 226] width 889 height 453
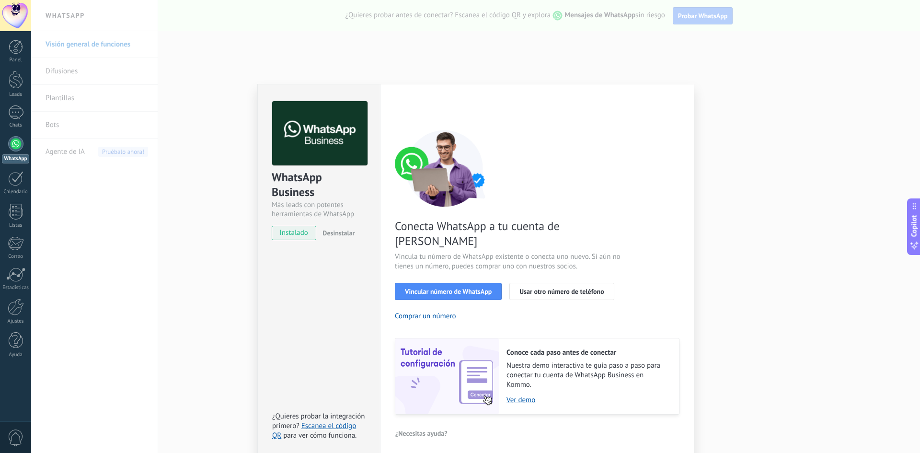
click at [742, 181] on div "WhatsApp Business Más leads con potentes herramientas de WhatsApp instalado Des…" at bounding box center [475, 226] width 889 height 453
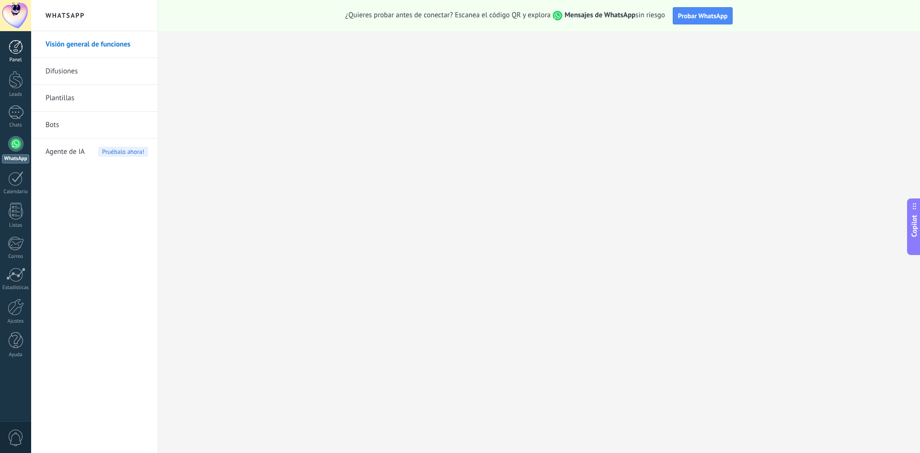
click at [10, 54] on div at bounding box center [16, 47] width 14 height 14
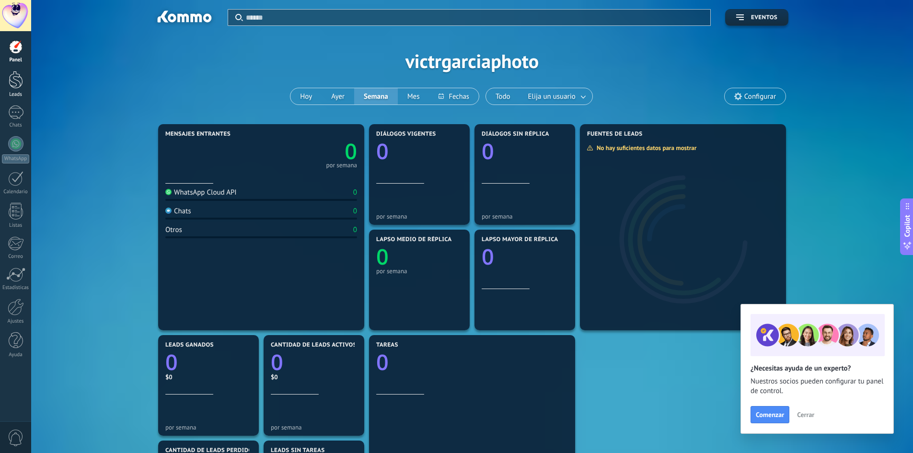
click at [15, 91] on link "Leads" at bounding box center [15, 84] width 31 height 27
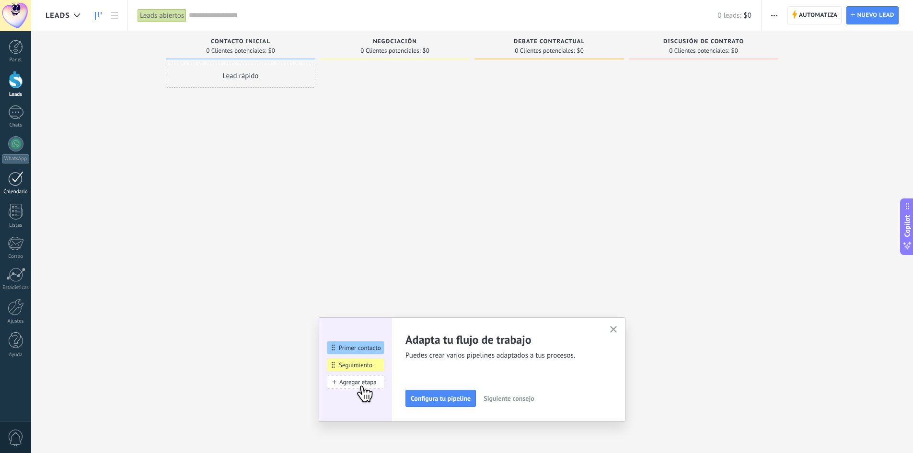
click at [18, 187] on link "Calendario" at bounding box center [15, 183] width 31 height 24
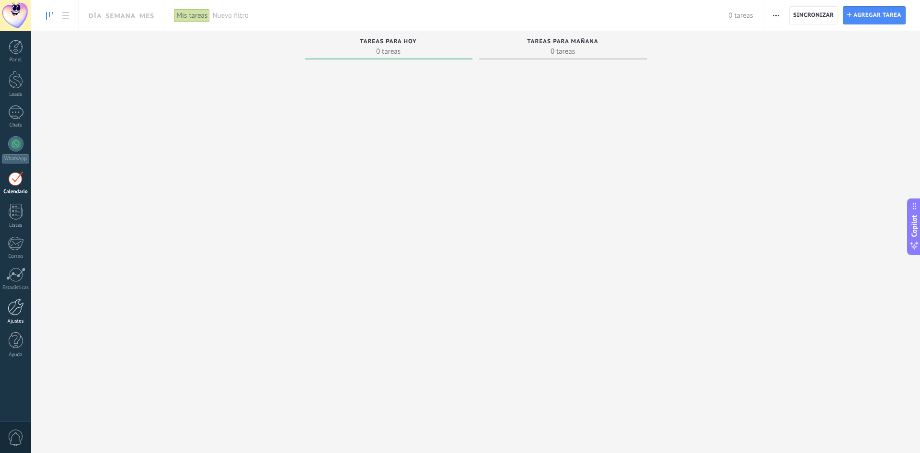
click at [18, 306] on div at bounding box center [16, 307] width 16 height 17
